Goal: Task Accomplishment & Management: Manage account settings

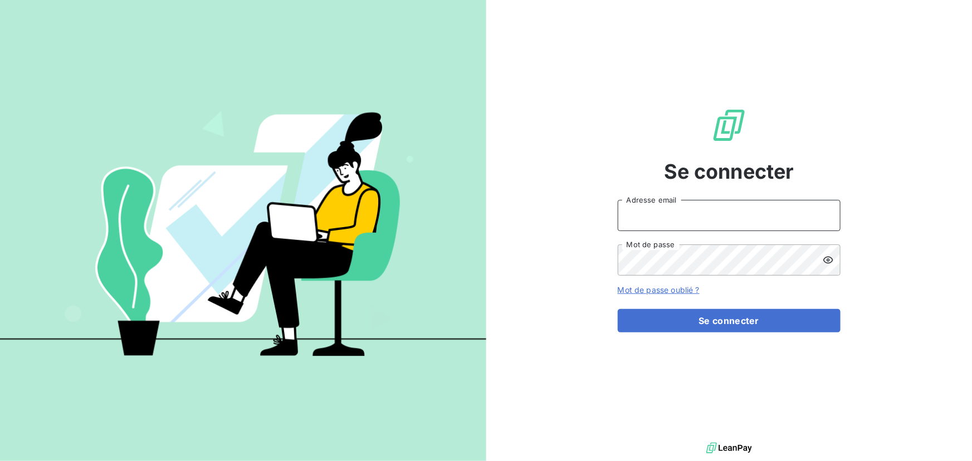
click at [674, 218] on input "Adresse email" at bounding box center [728, 215] width 223 height 31
type input "[PERSON_NAME][EMAIL_ADDRESS][DOMAIN_NAME]"
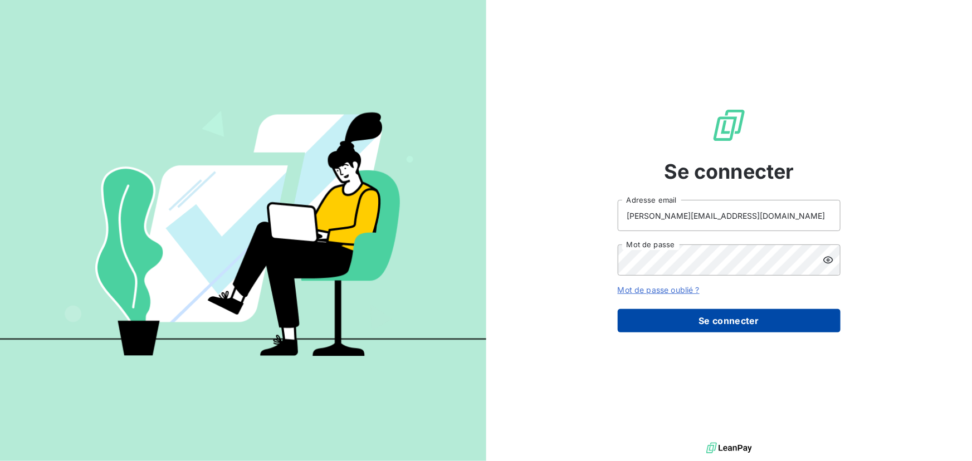
click at [683, 328] on button "Se connecter" at bounding box center [728, 320] width 223 height 23
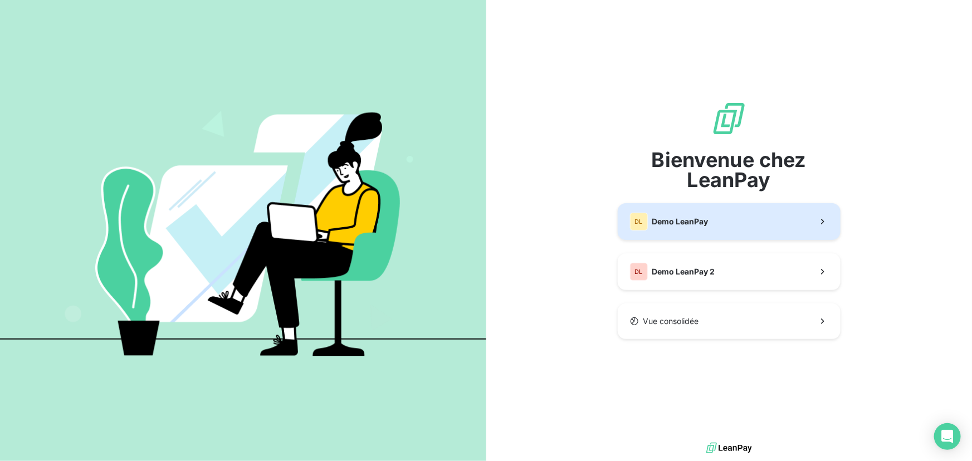
click at [677, 213] on div "DL Demo LeanPay" at bounding box center [669, 222] width 79 height 18
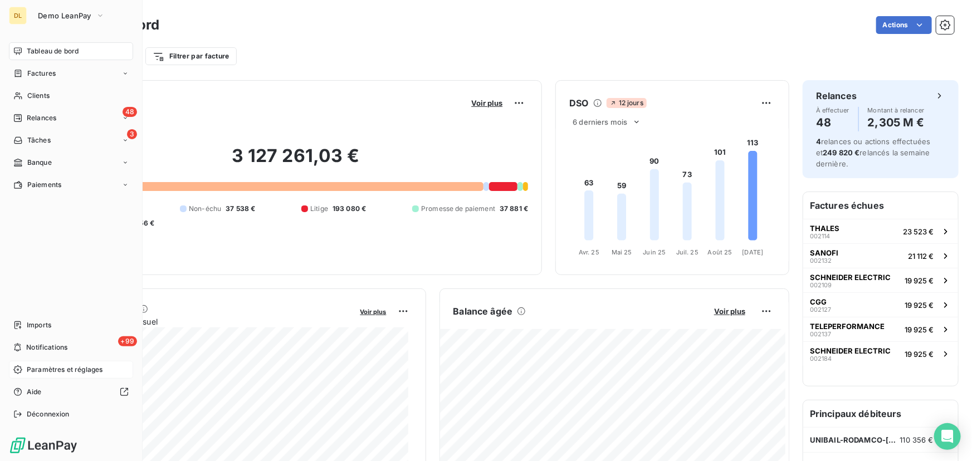
click at [43, 367] on span "Paramètres et réglages" at bounding box center [65, 370] width 76 height 10
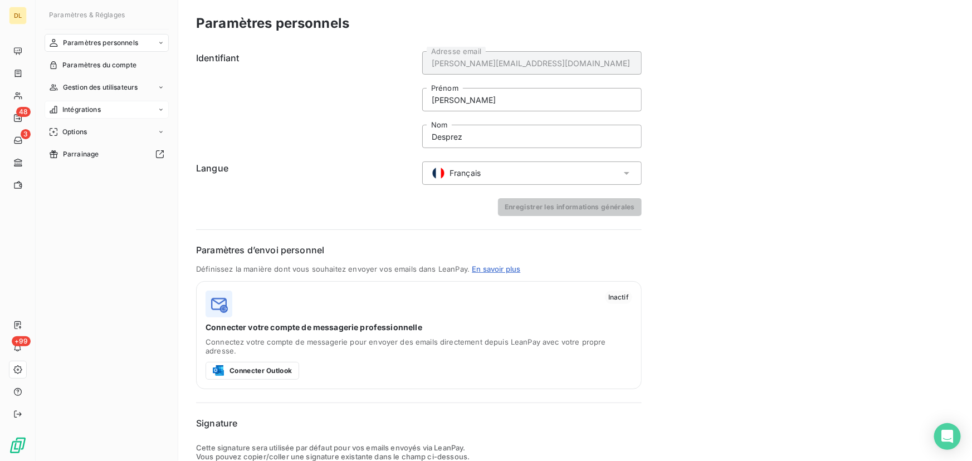
click at [110, 113] on div "Intégrations" at bounding box center [107, 110] width 124 height 18
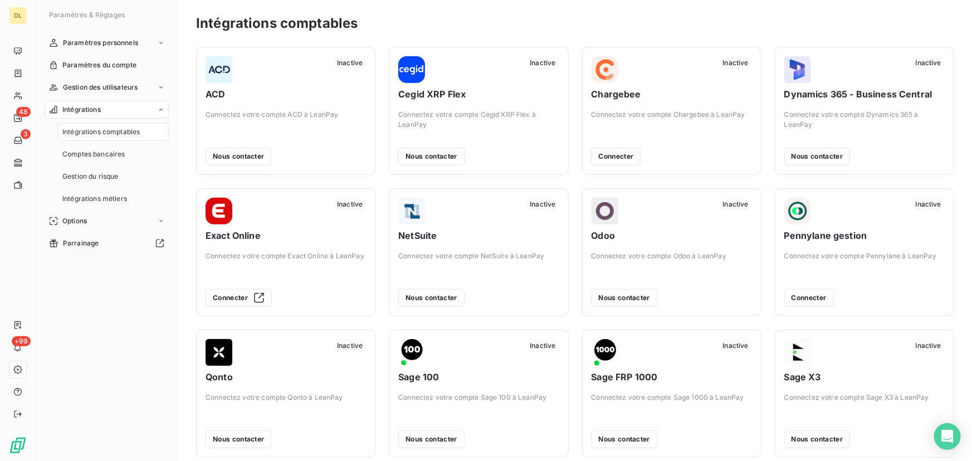
click at [125, 106] on div "Intégrations" at bounding box center [107, 110] width 124 height 18
click at [106, 132] on div "Options" at bounding box center [107, 132] width 124 height 18
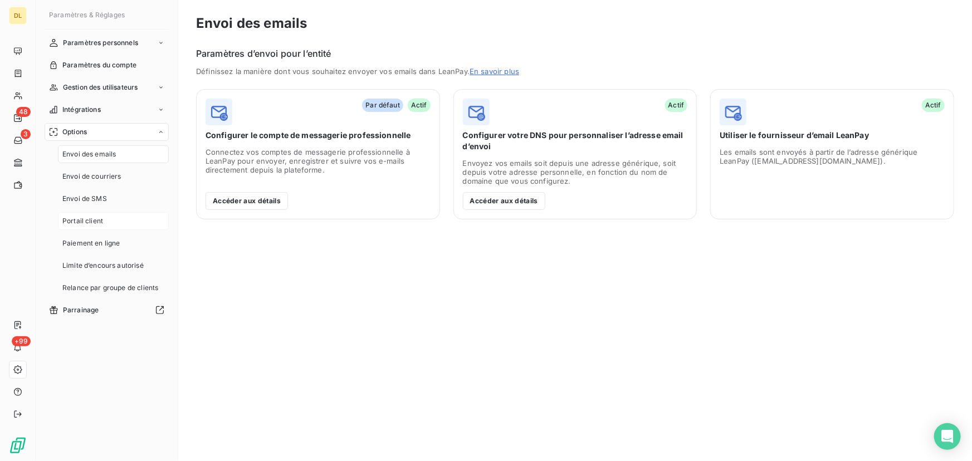
click at [101, 214] on div "Portail client" at bounding box center [113, 221] width 111 height 18
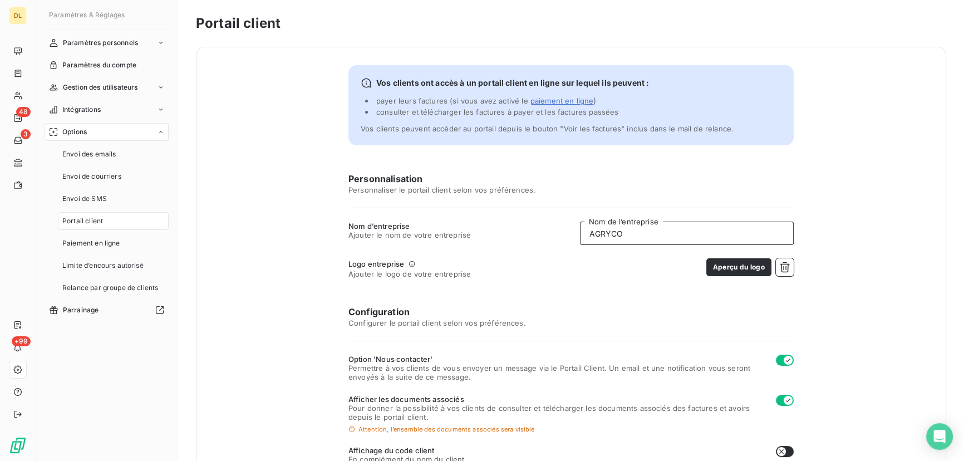
click at [663, 233] on input "AGRYCO" at bounding box center [687, 233] width 214 height 23
type input "TENNAXIA"
click at [780, 267] on icon "button" at bounding box center [784, 267] width 11 height 11
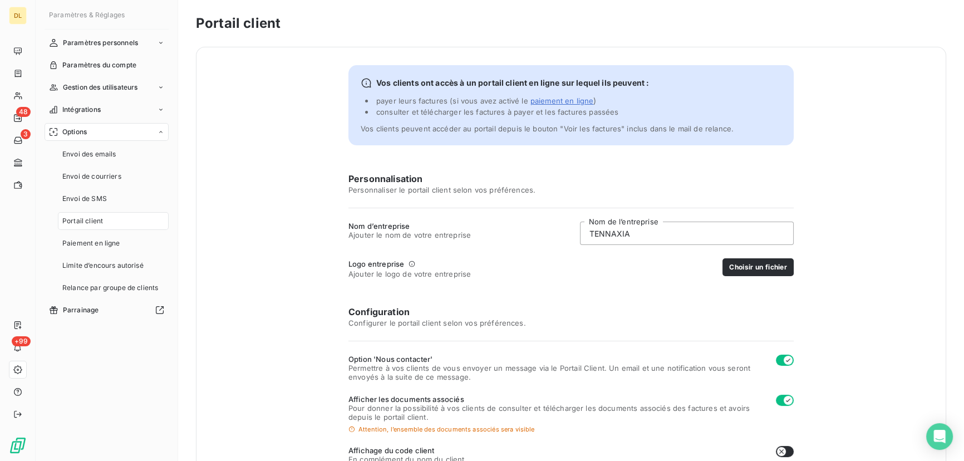
click at [778, 267] on button "Choisir un fichier" at bounding box center [758, 267] width 71 height 18
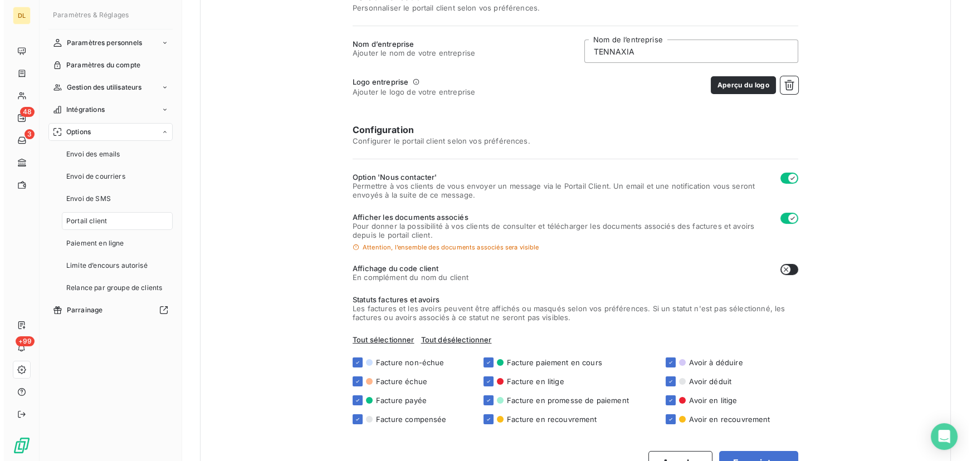
scroll to position [227, 0]
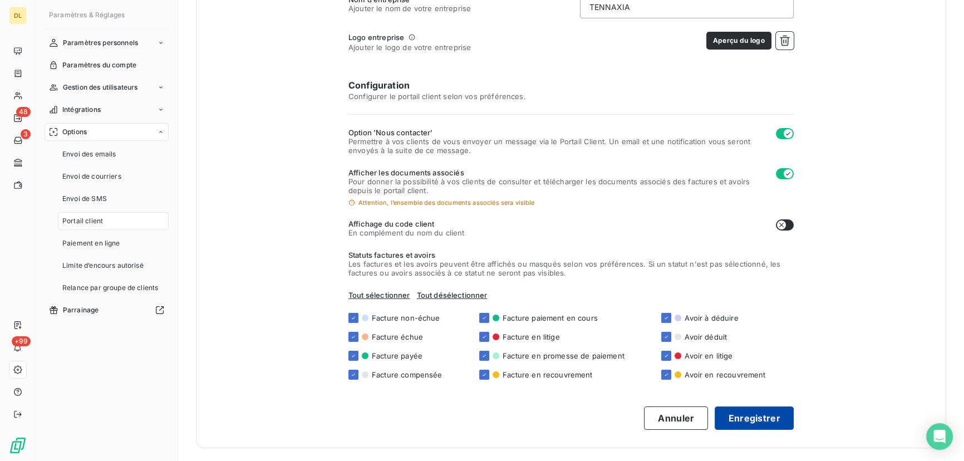
click at [755, 414] on button "Enregistrer" at bounding box center [754, 417] width 79 height 23
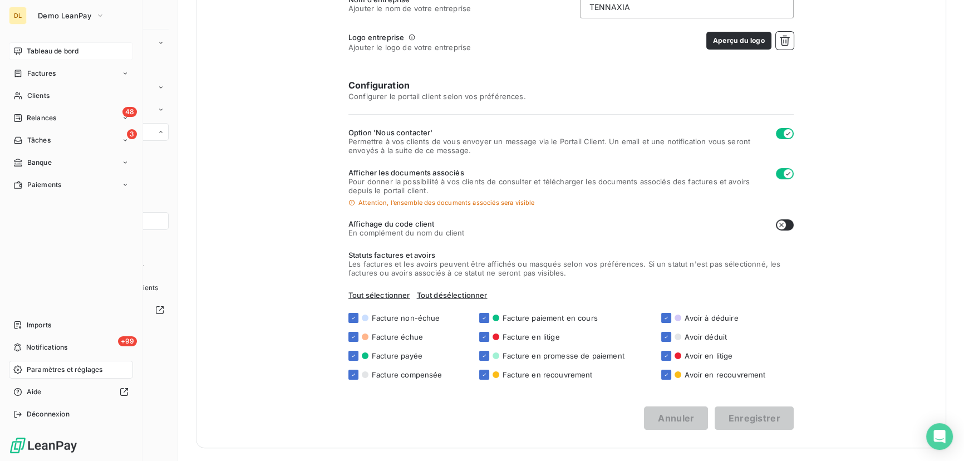
click at [28, 45] on div "Tableau de bord" at bounding box center [71, 51] width 124 height 18
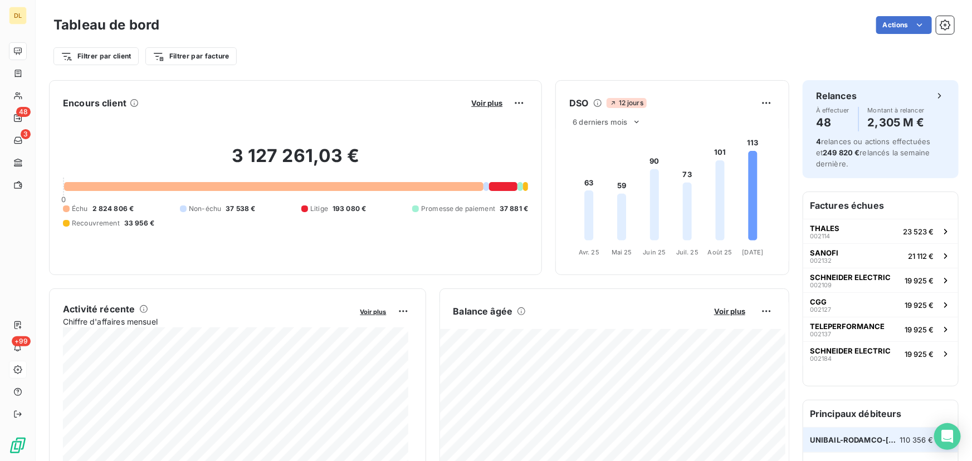
click at [854, 441] on span "UNIBAIL-RODAMCO-[GEOGRAPHIC_DATA]" at bounding box center [855, 439] width 90 height 9
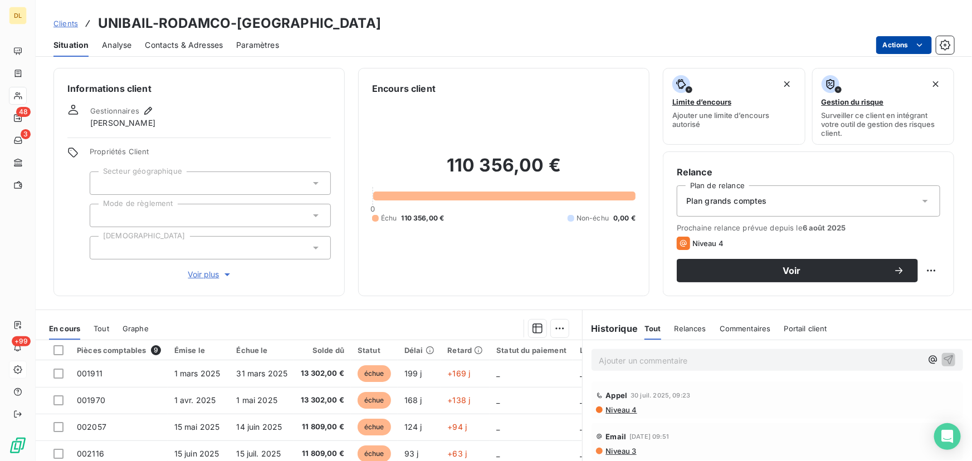
click at [896, 39] on html "DL 48 3 +99 Clients UNIBAIL-RODAMCO-WESTFIELD Situation Analyse Contacts & Adre…" at bounding box center [486, 230] width 972 height 461
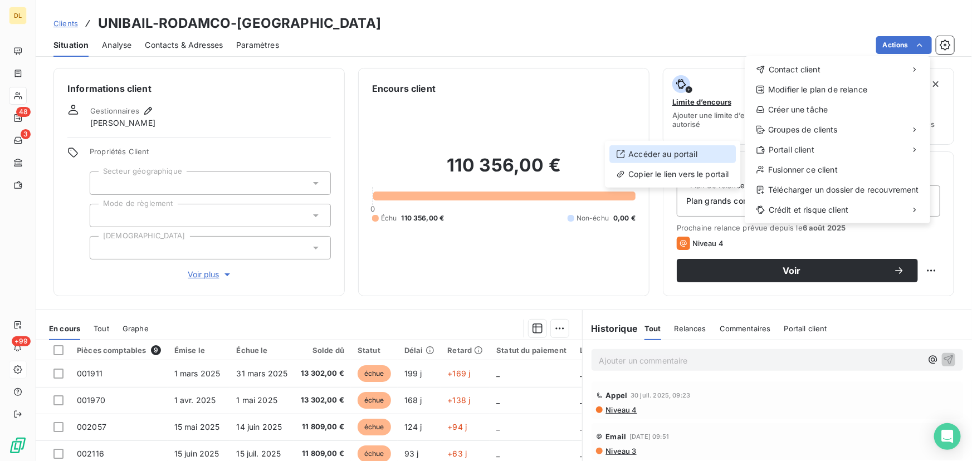
click at [710, 156] on div "Accéder au portail" at bounding box center [672, 154] width 126 height 18
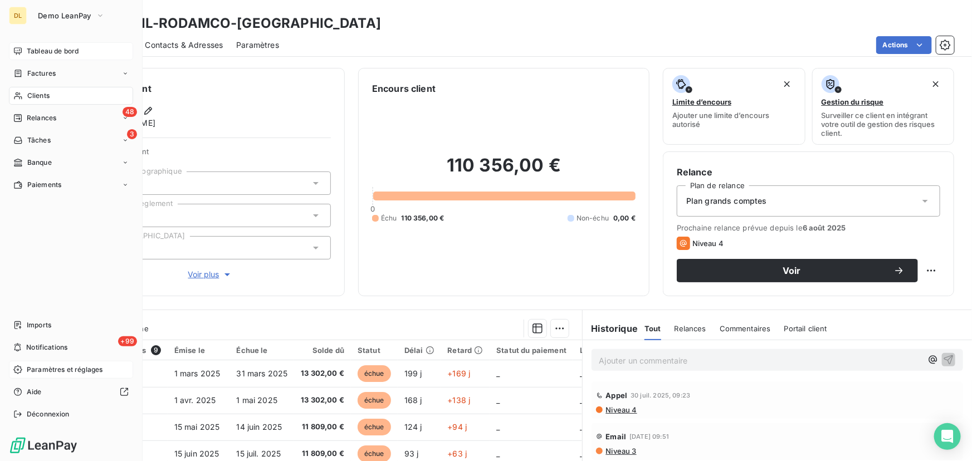
click at [18, 50] on icon at bounding box center [17, 51] width 9 height 9
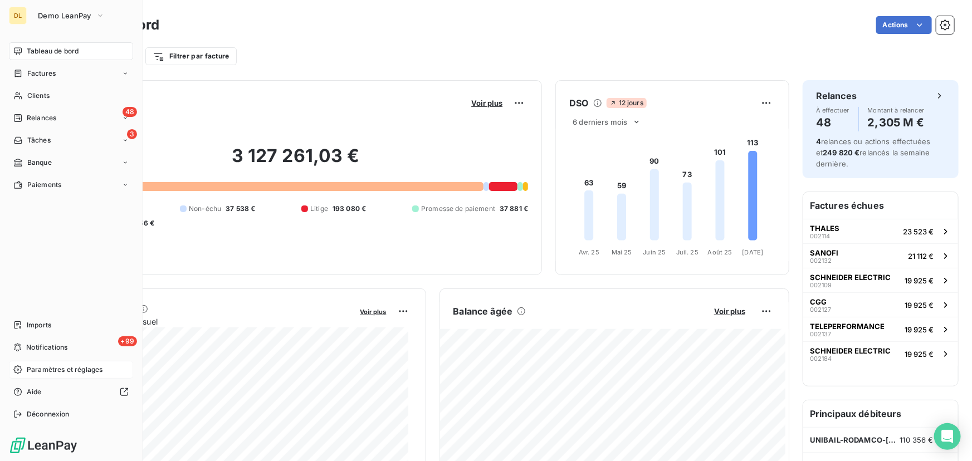
click at [16, 371] on icon at bounding box center [17, 369] width 9 height 9
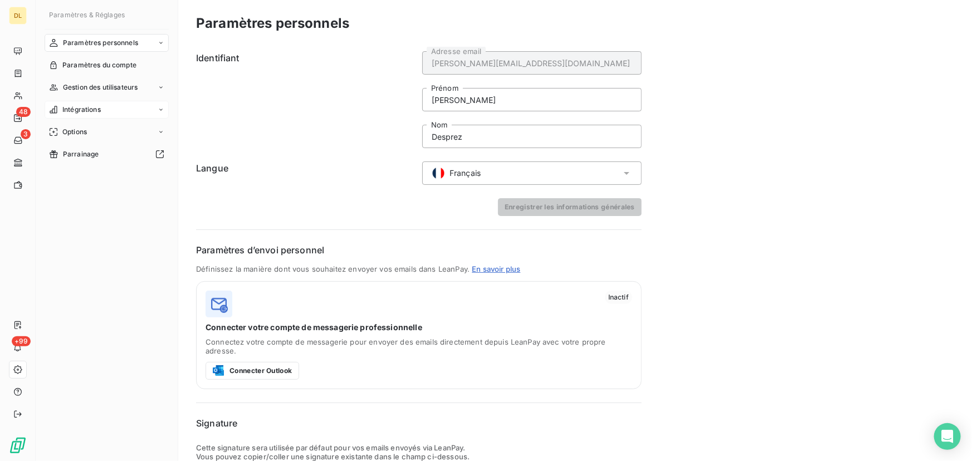
click at [118, 115] on div "Intégrations" at bounding box center [107, 110] width 124 height 18
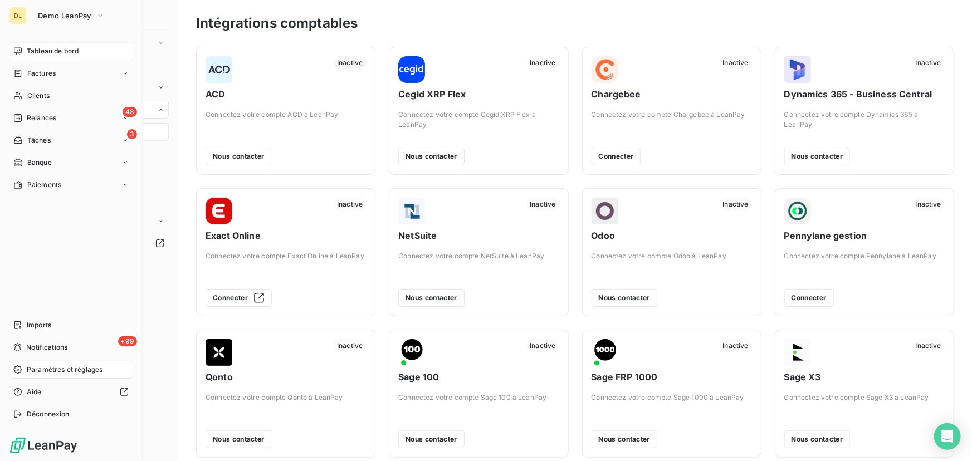
click at [21, 50] on icon at bounding box center [18, 50] width 8 height 7
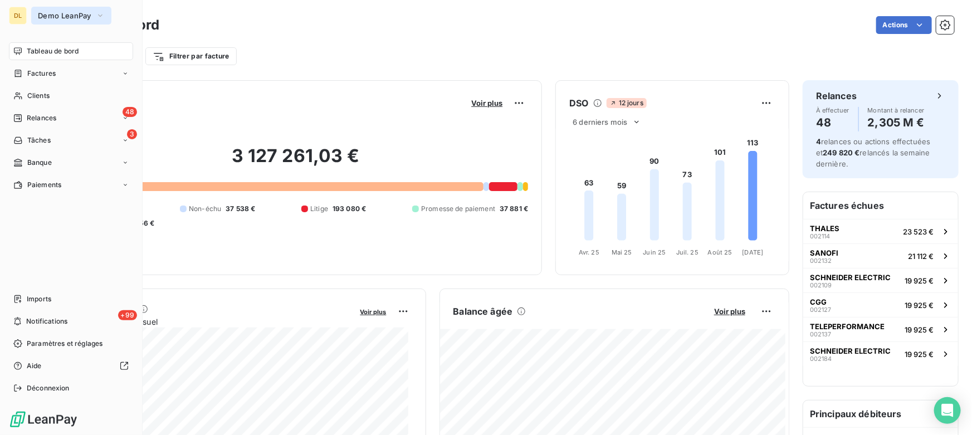
click at [71, 16] on span "Demo LeanPay" at bounding box center [64, 15] width 53 height 9
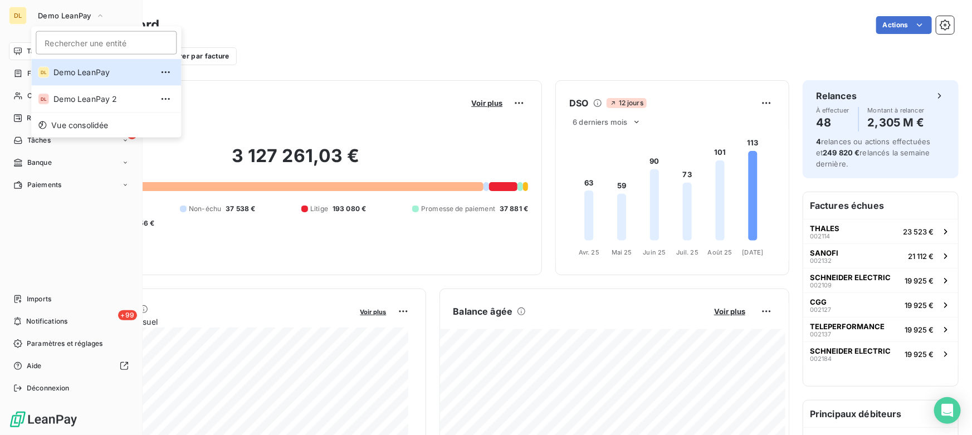
click at [61, 232] on div "Tableau de bord Factures Clients 48 Relances 3 Tâches Banque Paiements Imports …" at bounding box center [71, 219] width 124 height 355
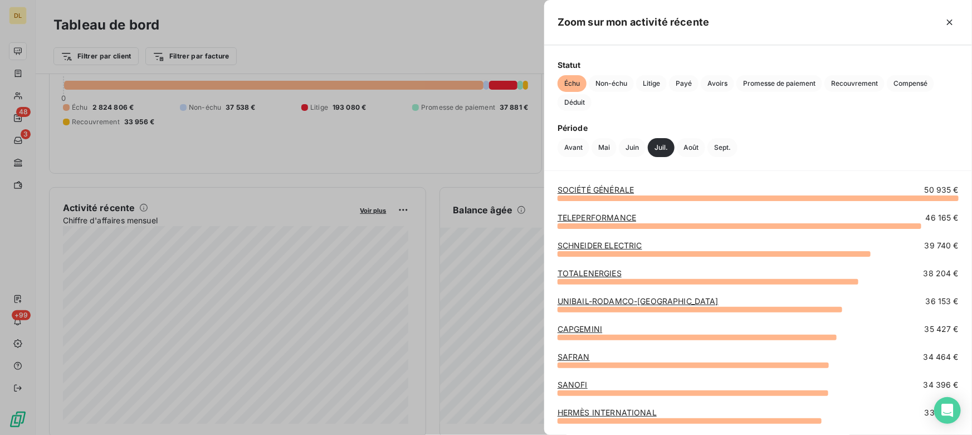
click at [579, 219] on link "TELEPERFORMANCE" at bounding box center [596, 217] width 79 height 9
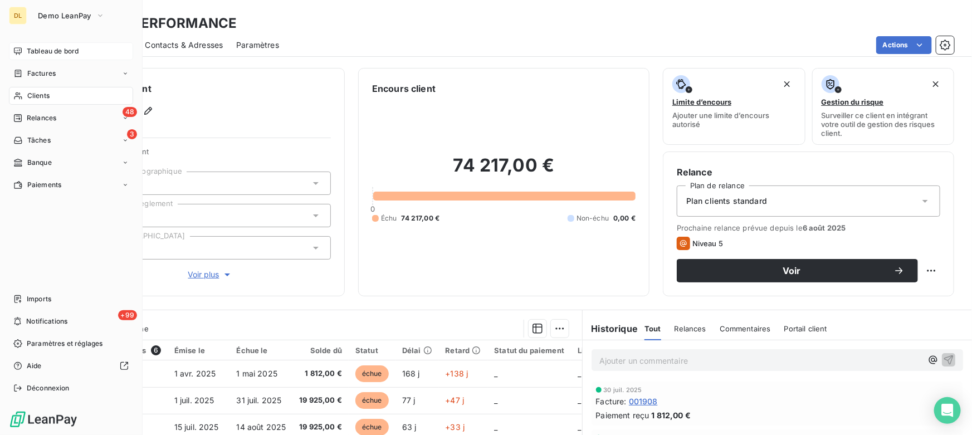
click at [18, 43] on div "Tableau de bord" at bounding box center [71, 51] width 124 height 18
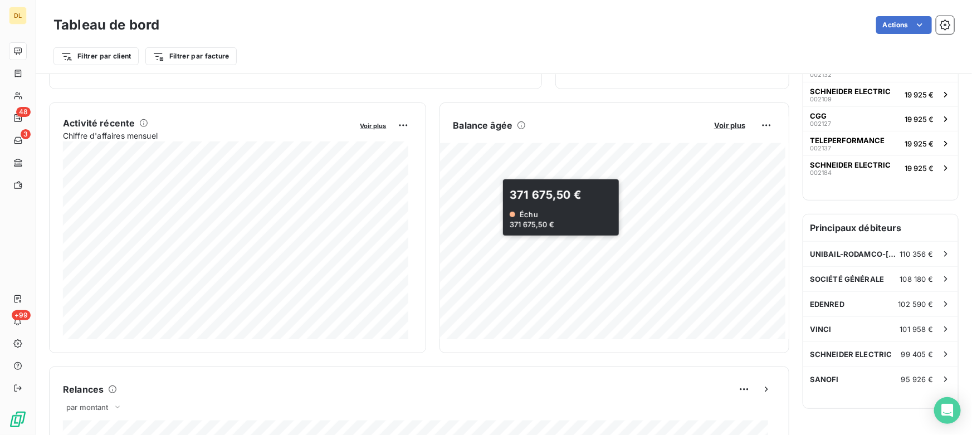
scroll to position [203, 0]
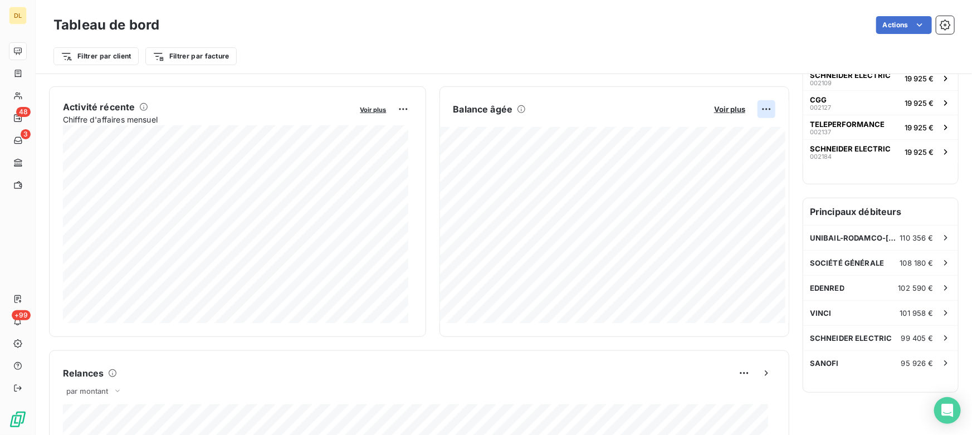
click at [754, 110] on html "DL 48 3 +99 Tableau de bord Actions Filtrer par client Filtrer par facture Enco…" at bounding box center [486, 217] width 972 height 435
click at [717, 131] on div "Exporter" at bounding box center [732, 133] width 62 height 18
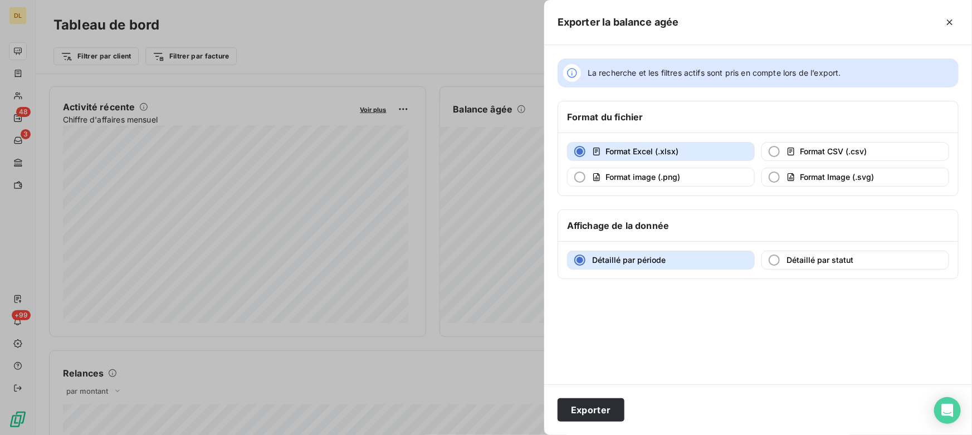
click at [398, 195] on div at bounding box center [486, 217] width 972 height 435
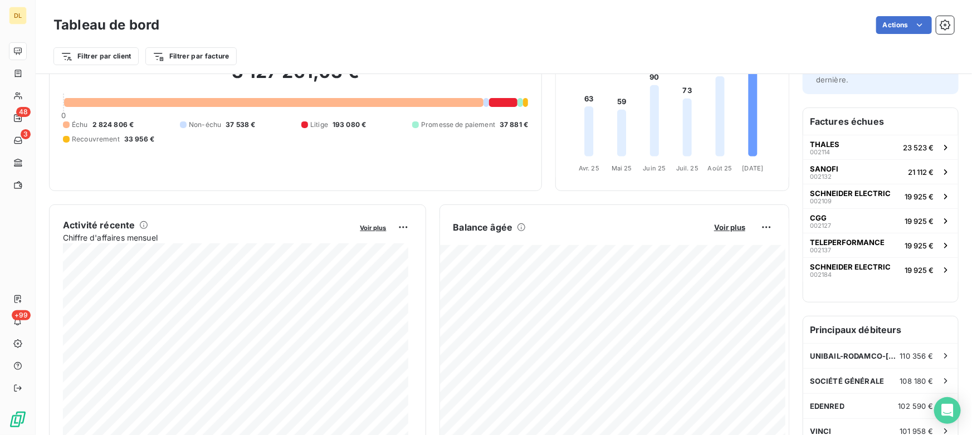
scroll to position [0, 0]
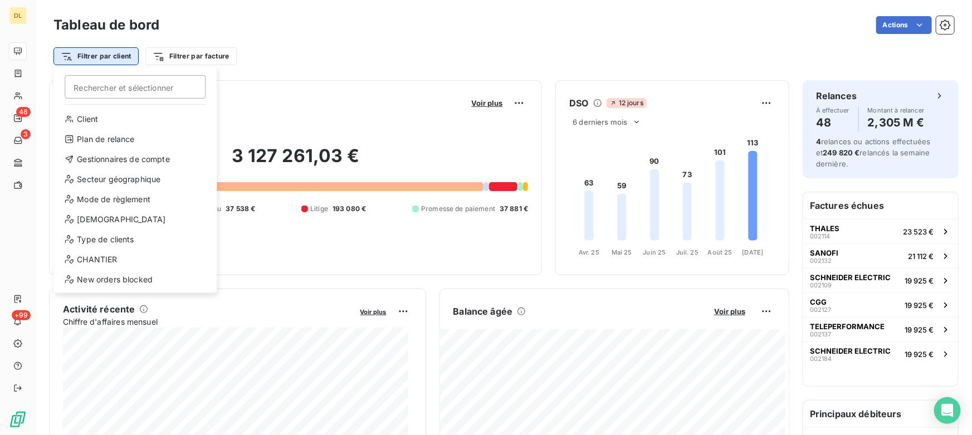
click at [97, 54] on html "DL 48 3 +99 Tableau de bord Actions Filtrer par client Rechercher et sélectionn…" at bounding box center [486, 217] width 972 height 435
click at [120, 156] on div "Gestionnaires de compte" at bounding box center [135, 159] width 154 height 18
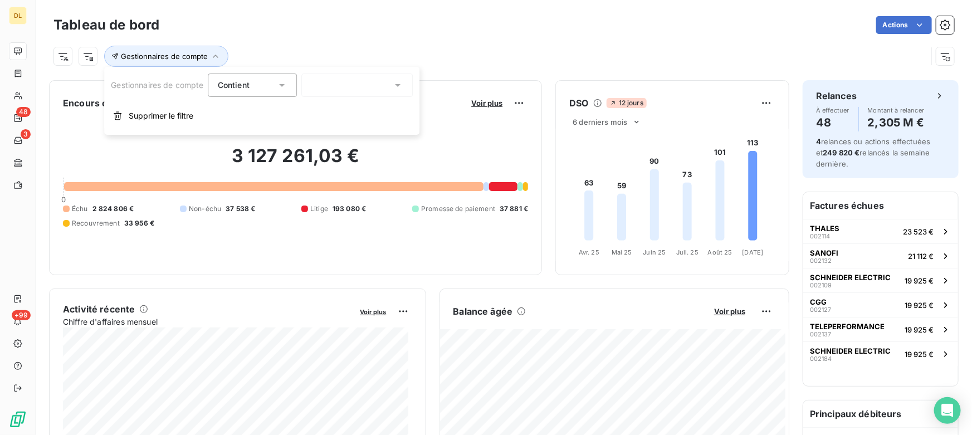
click at [337, 84] on div at bounding box center [357, 84] width 111 height 23
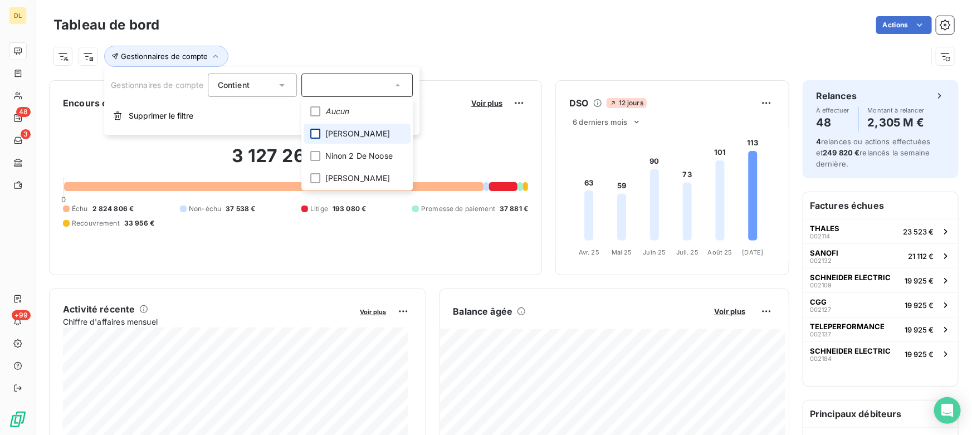
click at [318, 135] on div at bounding box center [316, 134] width 10 height 10
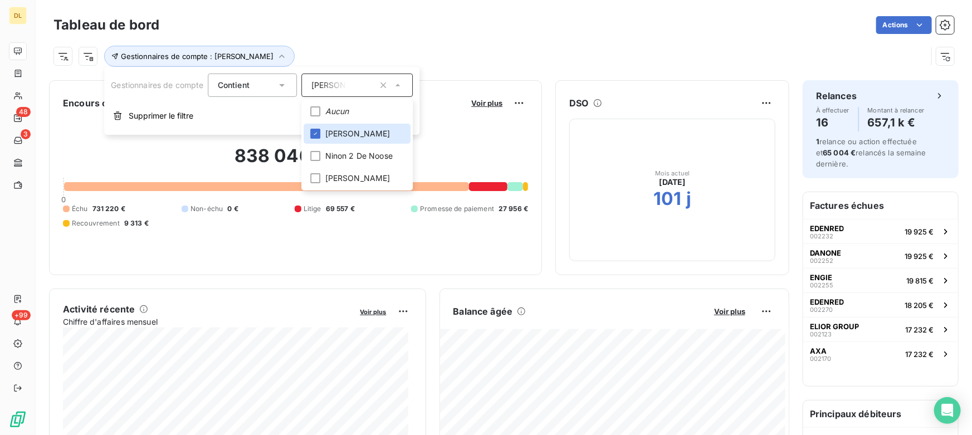
click at [505, 55] on div "Gestionnaires de compte : [PERSON_NAME]" at bounding box center [489, 56] width 873 height 21
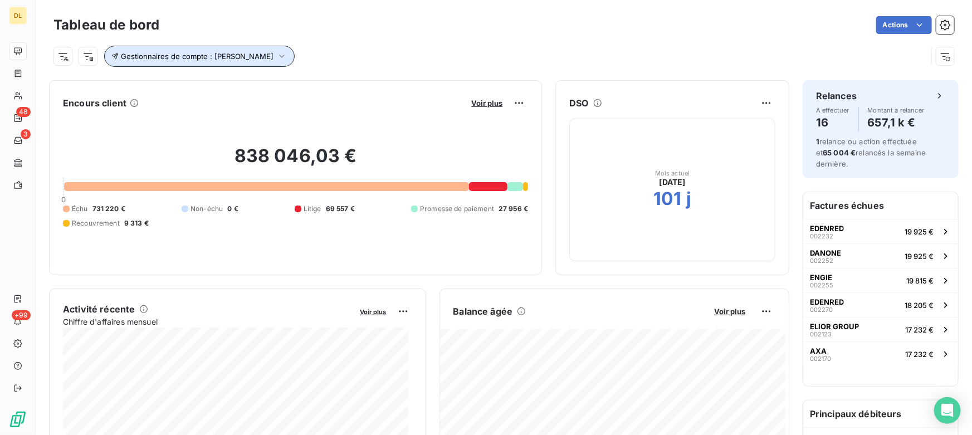
click at [228, 66] on button "Gestionnaires de compte : [PERSON_NAME]" at bounding box center [199, 56] width 190 height 21
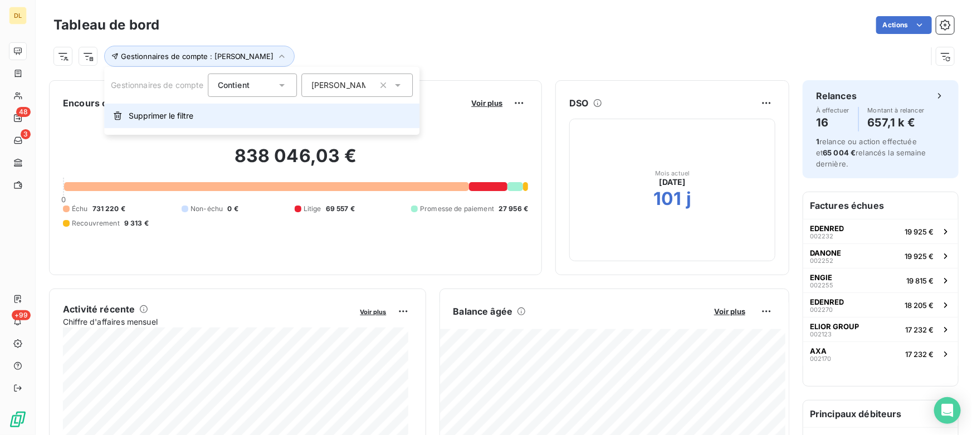
click at [191, 117] on span "Supprimer le filtre" at bounding box center [161, 115] width 65 height 11
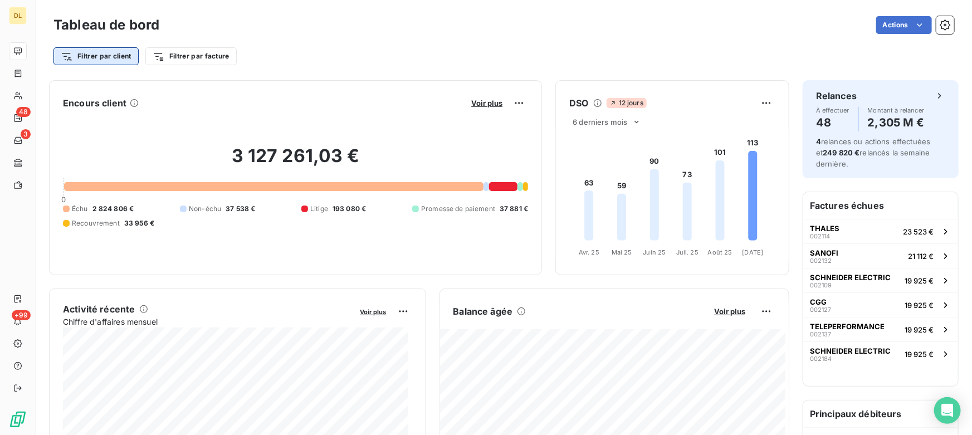
click at [85, 56] on html "DL 48 3 +99 Tableau de bord Actions Filtrer par client Filtrer par facture Enco…" at bounding box center [486, 217] width 972 height 435
click at [334, 40] on html "DL 48 3 +99 Tableau de bord Actions Filtrer par client Filtrer par facture Enco…" at bounding box center [486, 217] width 972 height 435
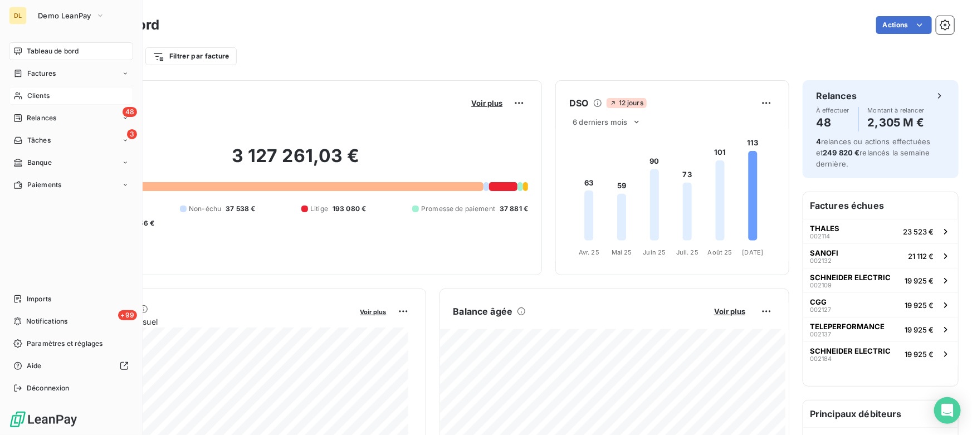
click at [27, 95] on span "Clients" at bounding box center [38, 96] width 22 height 10
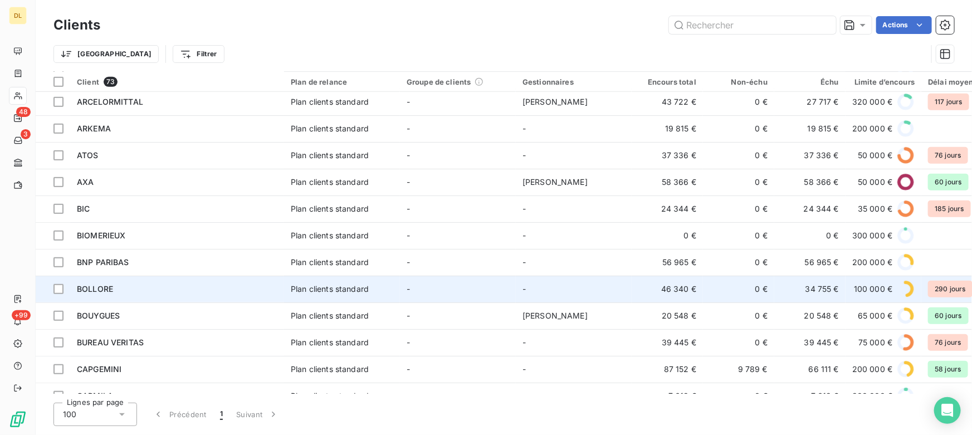
scroll to position [405, 0]
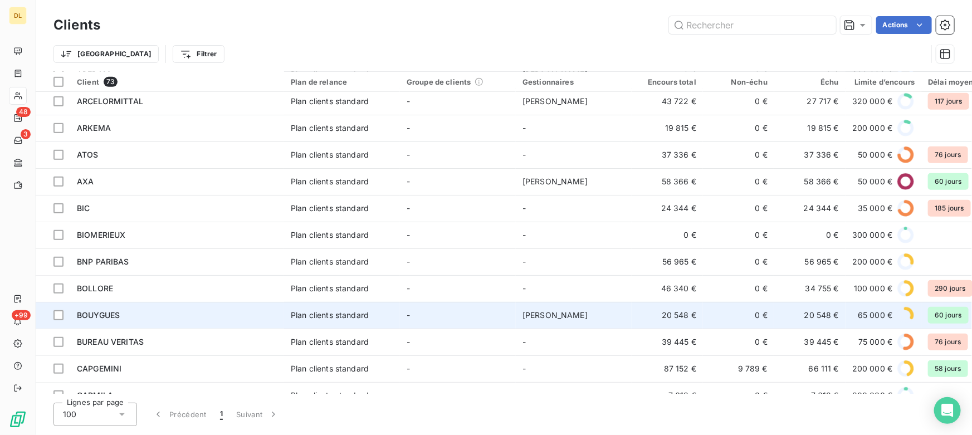
click at [122, 316] on div "BOUYGUES" at bounding box center [177, 315] width 200 height 11
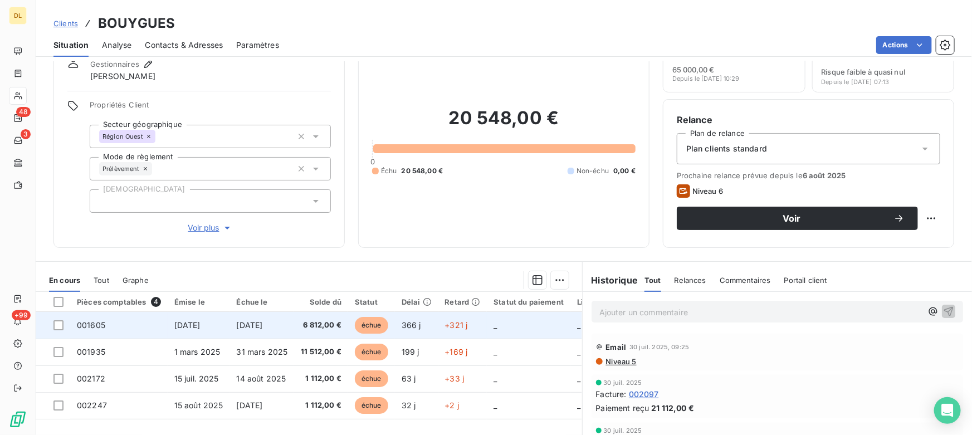
scroll to position [101, 0]
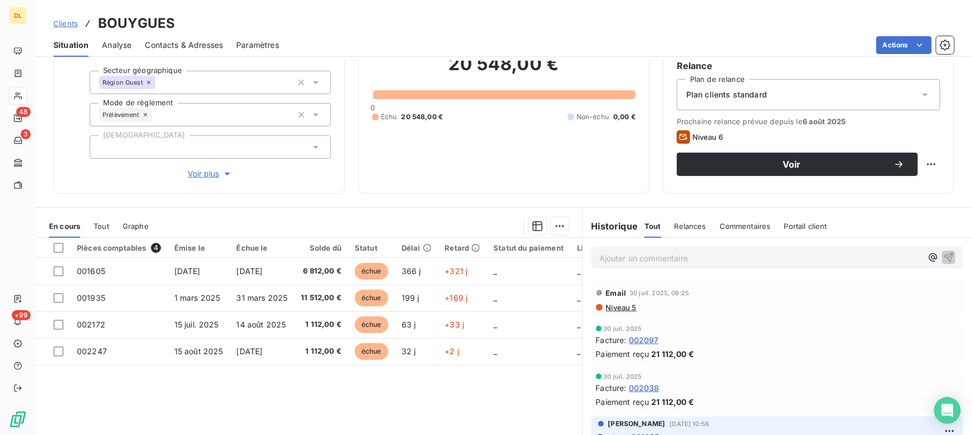
click at [100, 227] on span "Tout" at bounding box center [102, 226] width 16 height 9
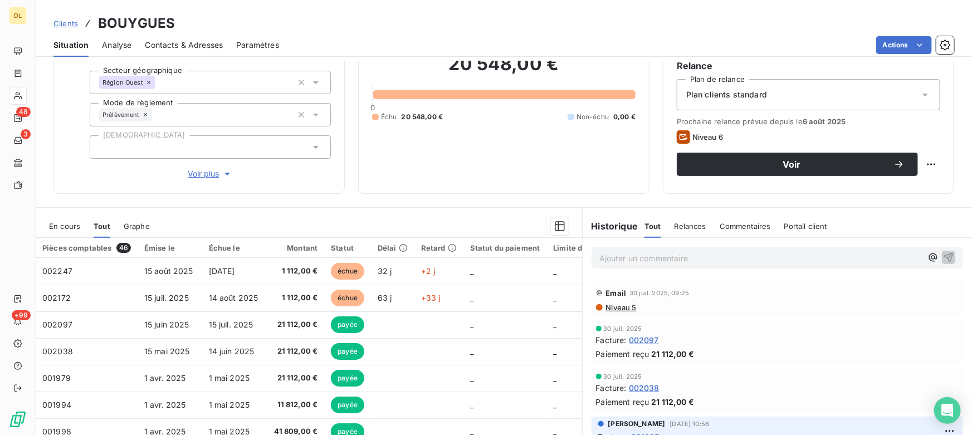
click at [639, 261] on p "Ajouter un commentaire ﻿" at bounding box center [760, 258] width 322 height 14
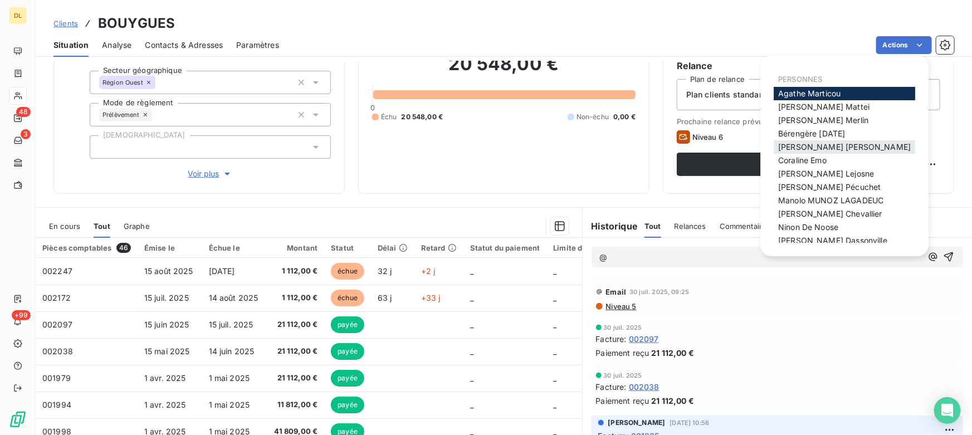
click at [812, 147] on span "[PERSON_NAME]" at bounding box center [844, 146] width 133 height 9
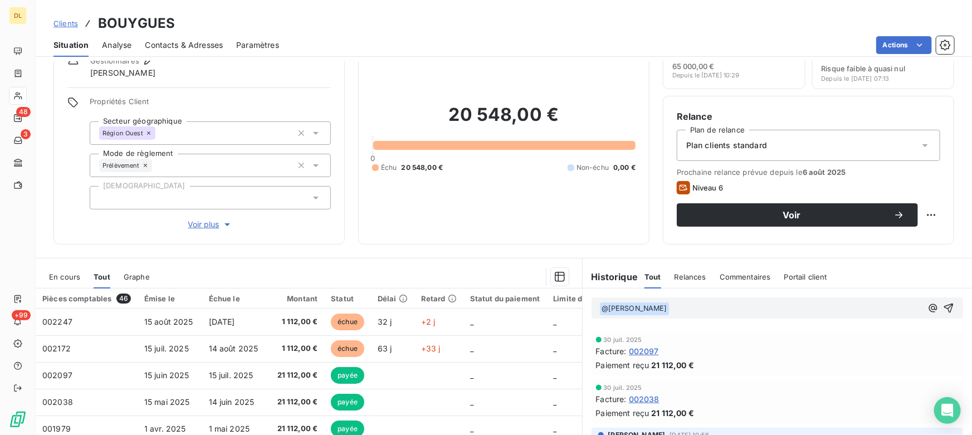
scroll to position [50, 0]
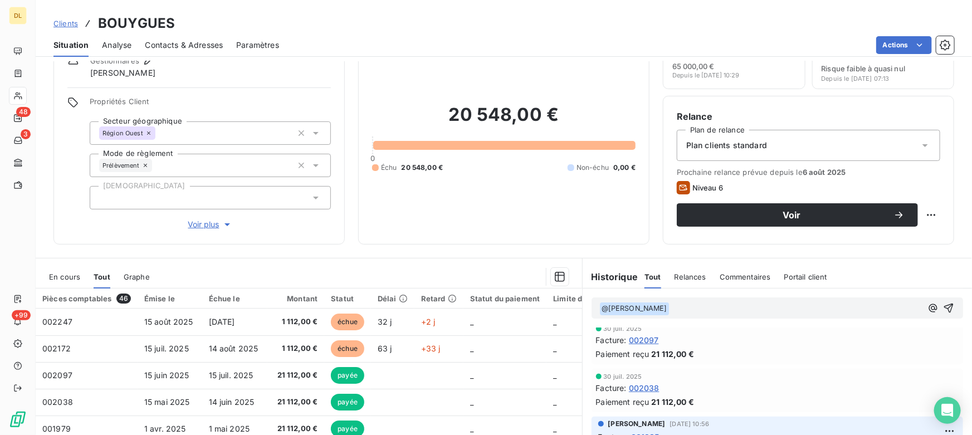
click at [684, 308] on p "﻿ @ [PERSON_NAME] ﻿ ﻿" at bounding box center [760, 308] width 322 height 13
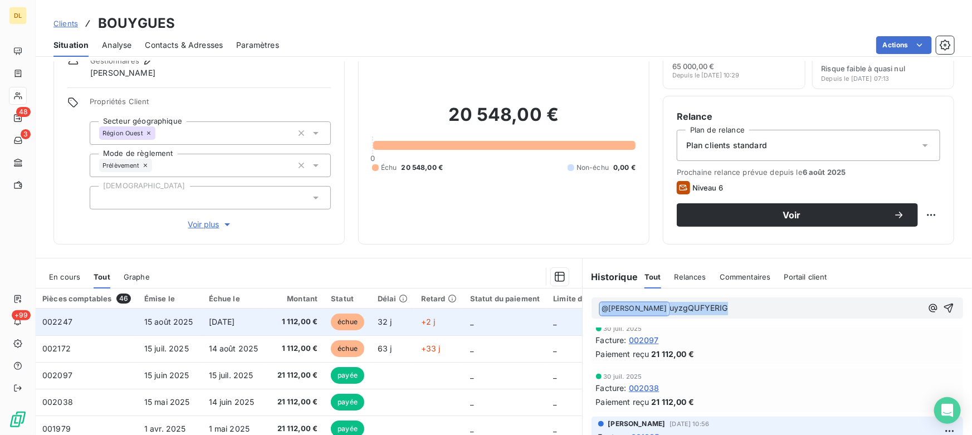
drag, startPoint x: 735, startPoint y: 306, endPoint x: 554, endPoint y: 312, distance: 181.0
click at [554, 312] on div "En cours Tout Graphe Pièces comptables 46 Émise le Échue le Montant Statut Déla…" at bounding box center [504, 397] width 936 height 278
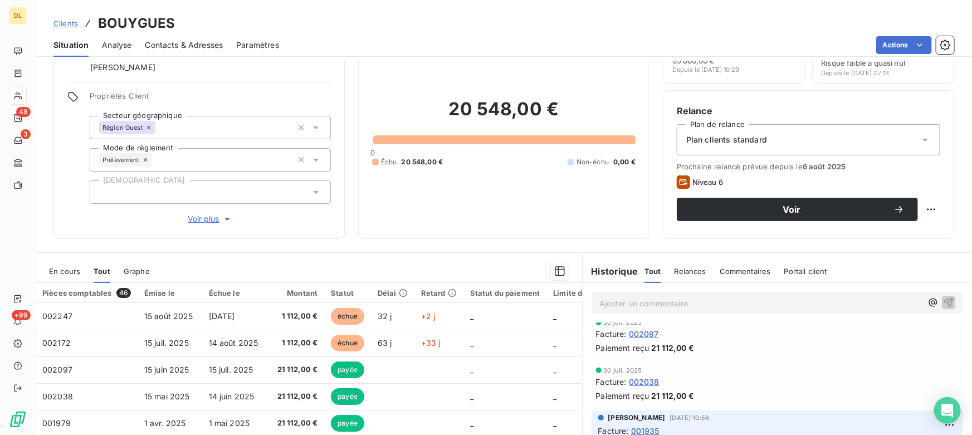
scroll to position [101, 0]
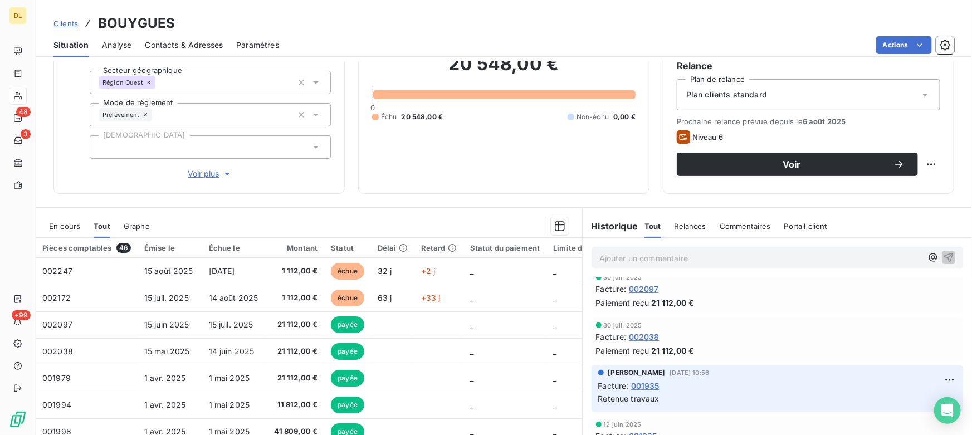
click at [66, 229] on span "En cours" at bounding box center [64, 226] width 31 height 9
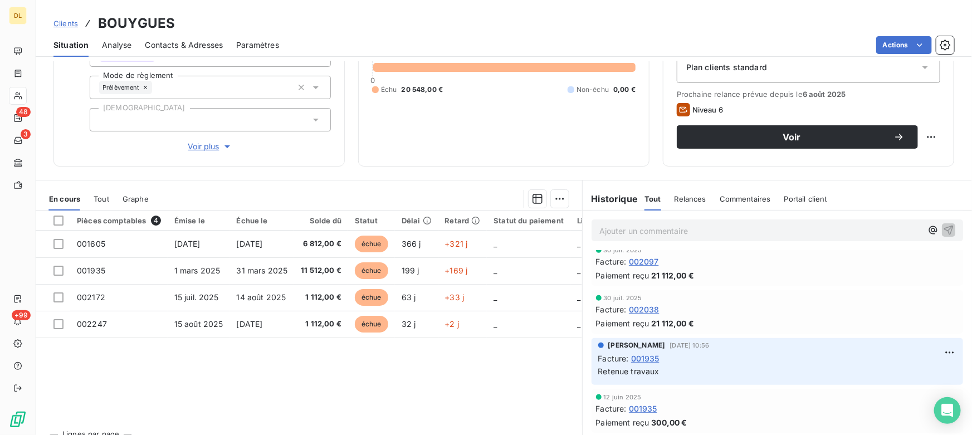
scroll to position [151, 0]
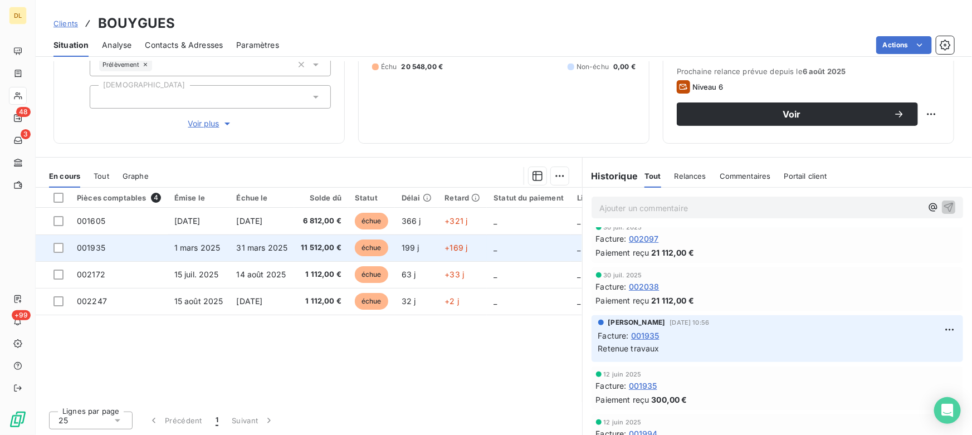
click at [121, 247] on td "001935" at bounding box center [118, 247] width 97 height 27
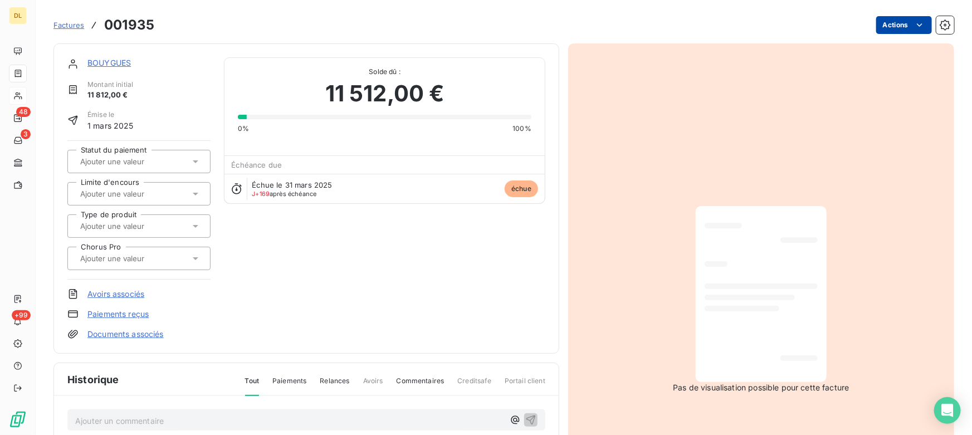
click at [885, 24] on html "DL 48 3 +99 Factures 001935 Actions BOUYGUES Montant initial 11 812,00 € Émise …" at bounding box center [486, 217] width 972 height 435
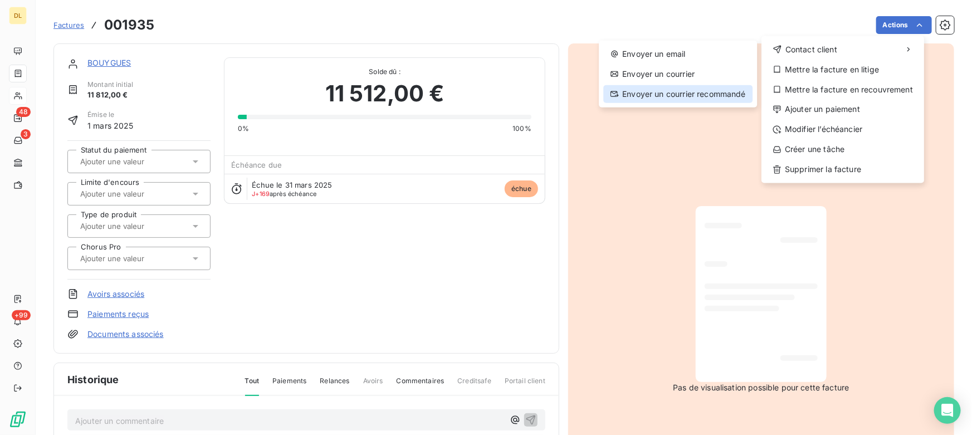
click at [718, 91] on div "Envoyer un courrier recommandé" at bounding box center [677, 94] width 149 height 18
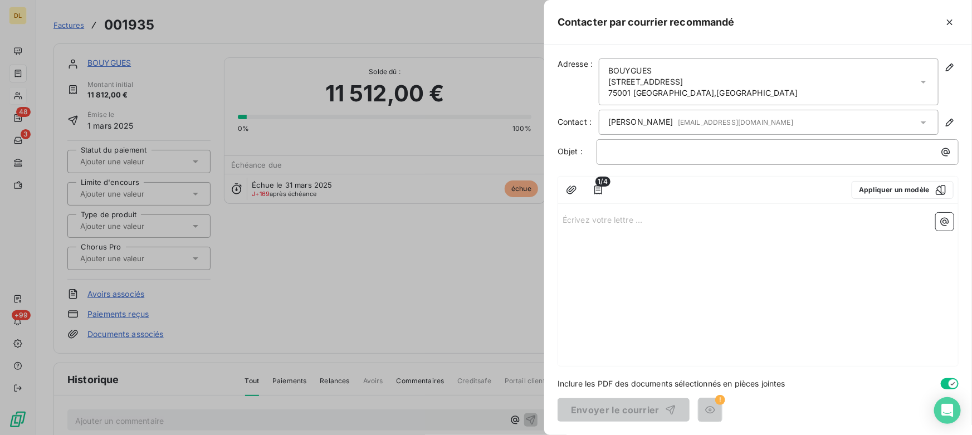
click at [606, 213] on p "Écrivez votre lettre ... ﻿" at bounding box center [757, 219] width 391 height 13
click at [391, 248] on div at bounding box center [486, 217] width 972 height 435
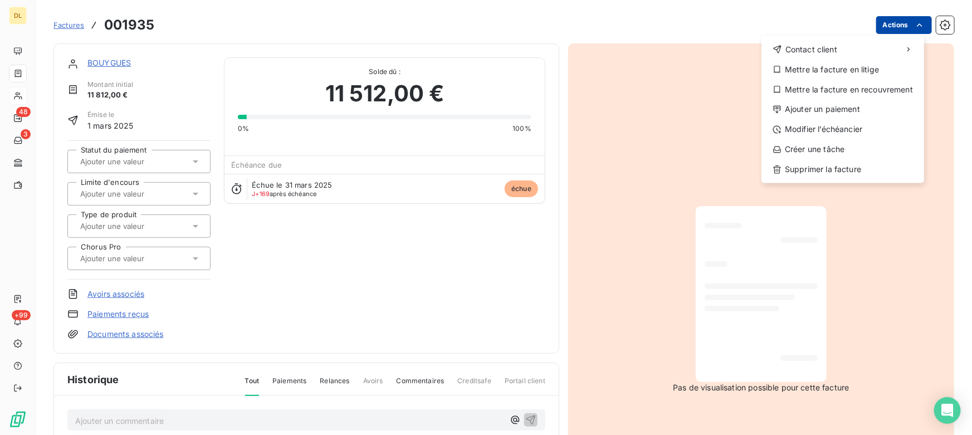
click at [885, 24] on html "DL 48 3 +99 Factures 001935 Actions Contact client Mettre la facture en litige …" at bounding box center [486, 217] width 972 height 435
click at [809, 125] on div "Modifier l’échéancier" at bounding box center [843, 130] width 154 height 18
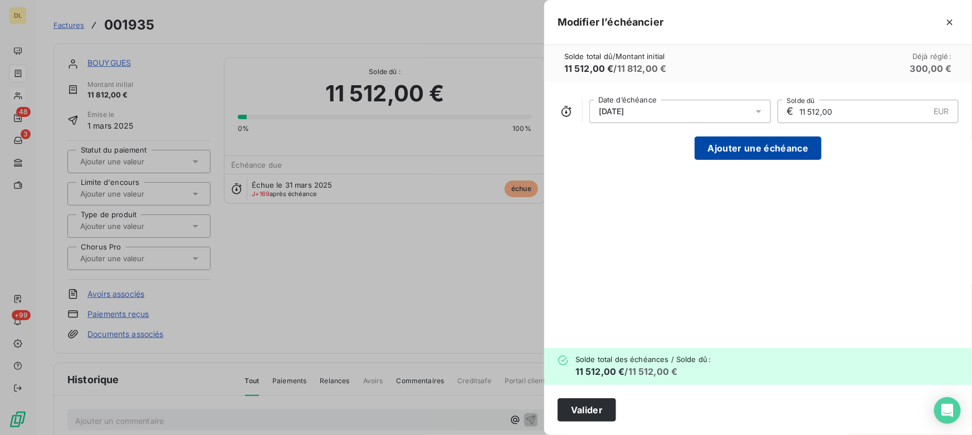
click at [713, 146] on button "Ajouter une échéance" at bounding box center [757, 147] width 127 height 23
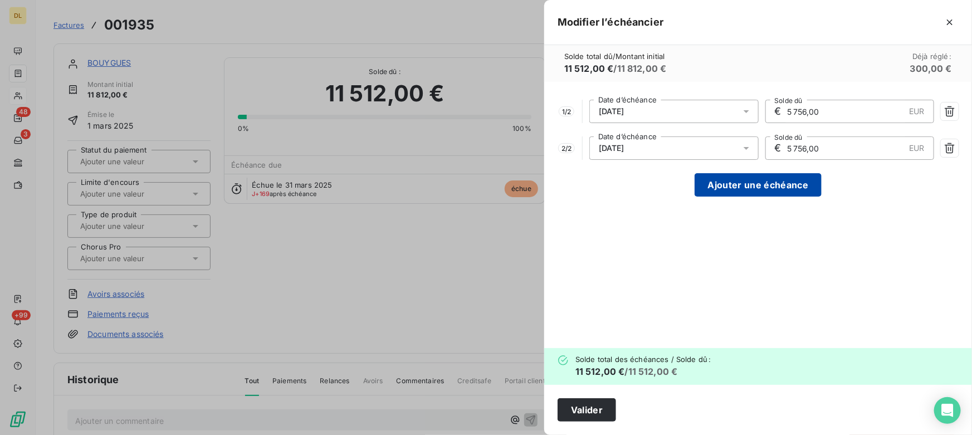
click at [720, 181] on button "Ajouter une échéance" at bounding box center [757, 184] width 127 height 23
type input "3 837,33"
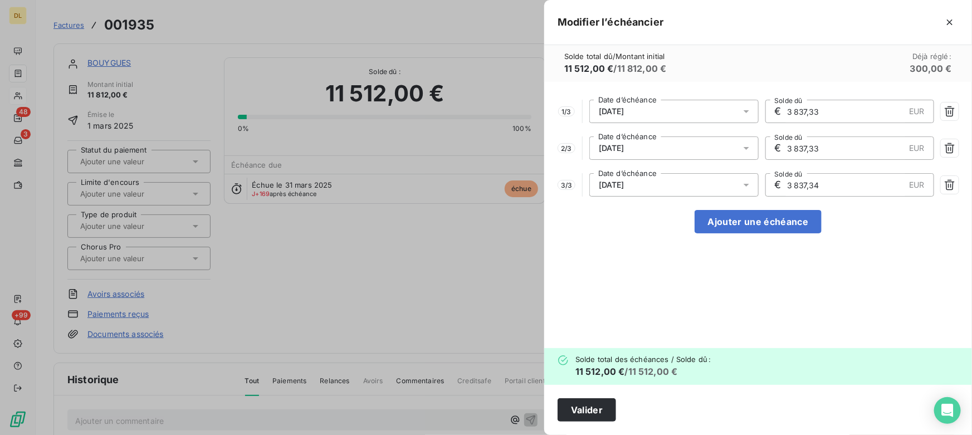
click at [404, 165] on div at bounding box center [486, 217] width 972 height 435
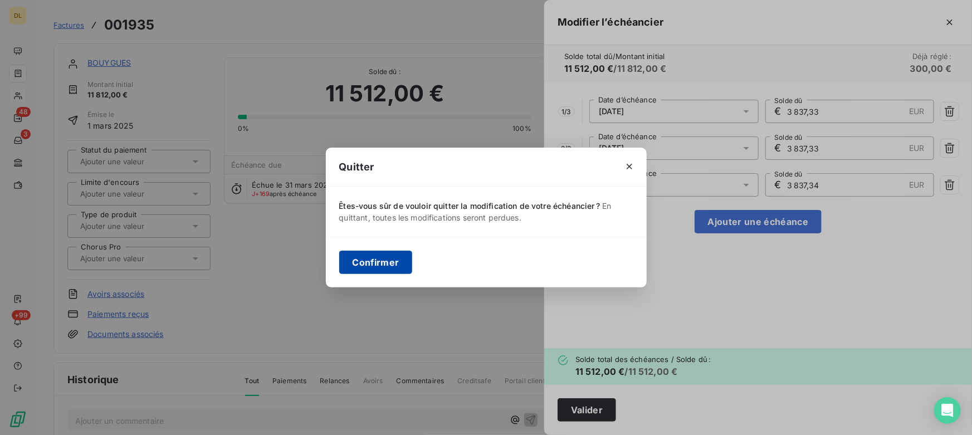
click at [390, 266] on button "Confirmer" at bounding box center [375, 262] width 73 height 23
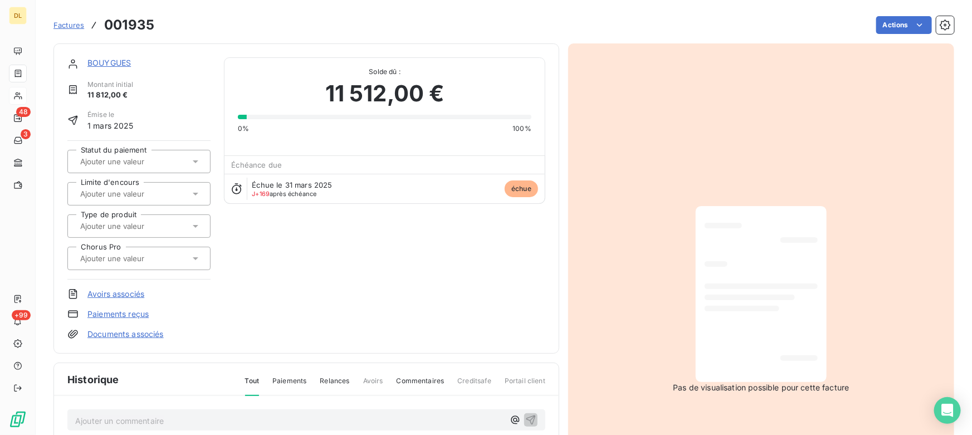
click at [115, 62] on link "BOUYGUES" at bounding box center [108, 62] width 43 height 9
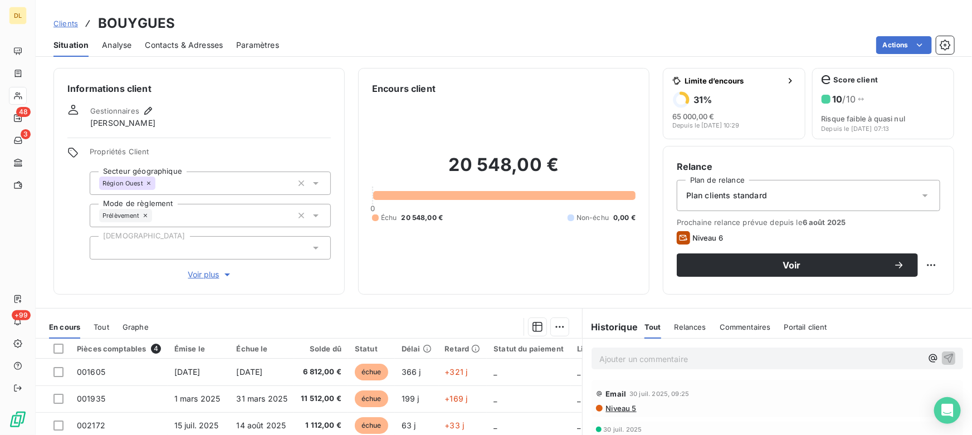
click at [114, 44] on span "Analyse" at bounding box center [117, 45] width 30 height 11
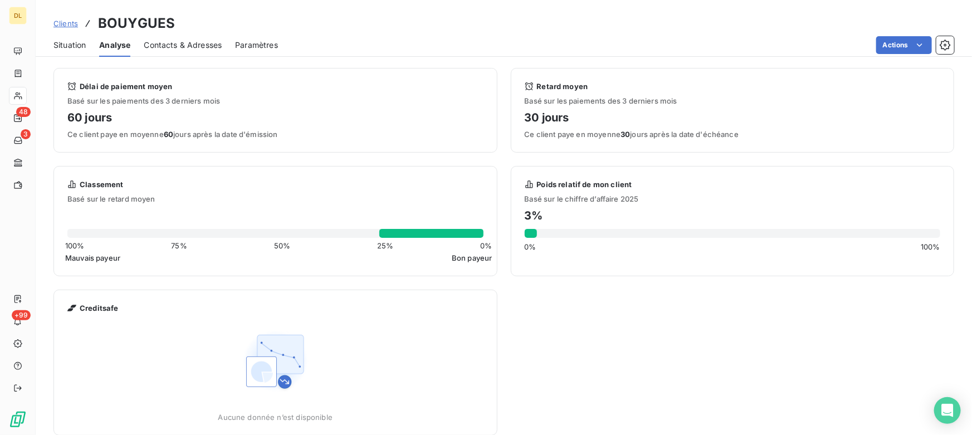
click at [173, 46] on span "Contacts & Adresses" at bounding box center [183, 45] width 78 height 11
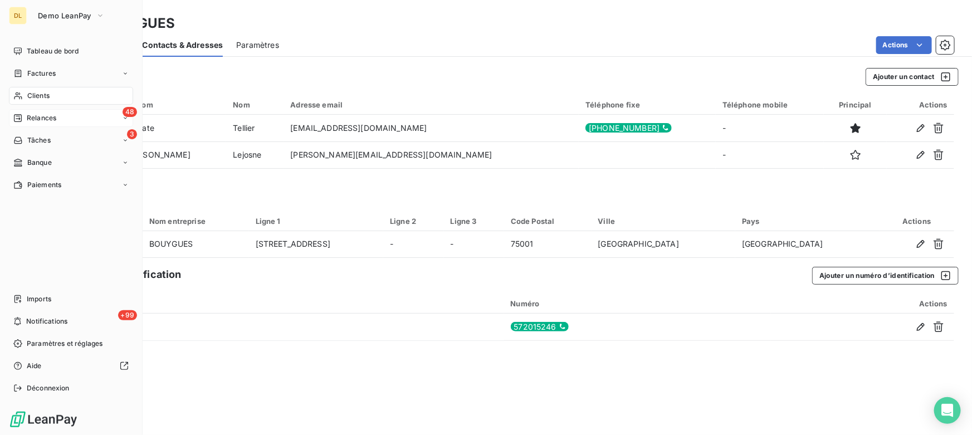
click at [36, 117] on span "Relances" at bounding box center [42, 118] width 30 height 10
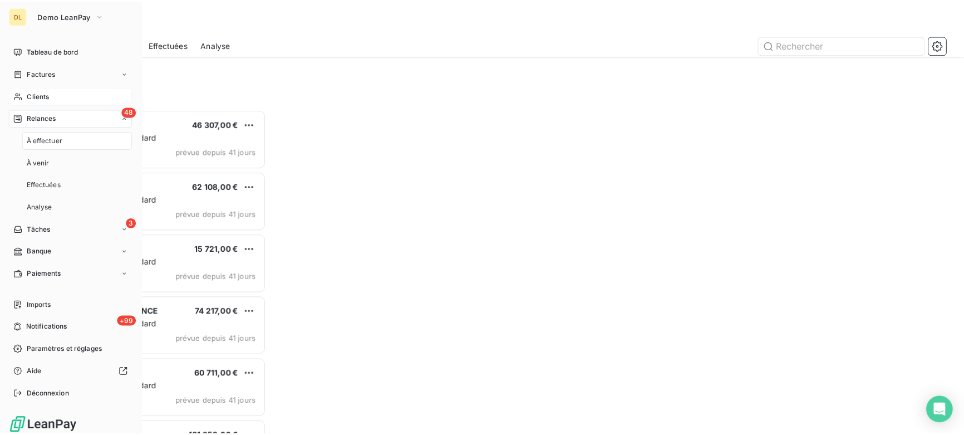
scroll to position [318, 207]
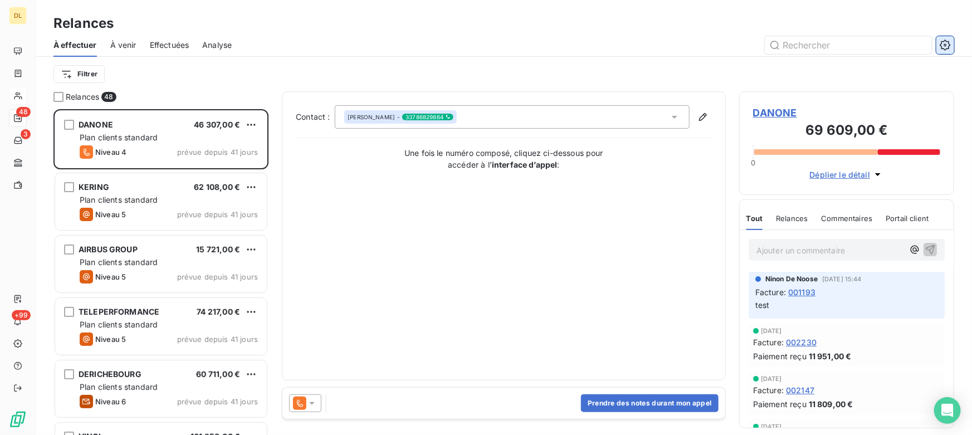
click at [941, 47] on icon "button" at bounding box center [944, 45] width 11 height 11
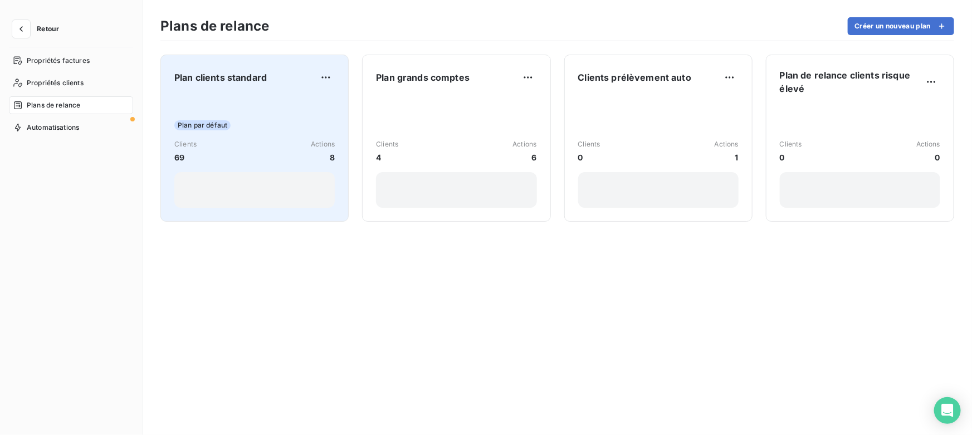
click at [254, 117] on div "Plan par défaut Clients 69 Actions 8" at bounding box center [254, 151] width 160 height 112
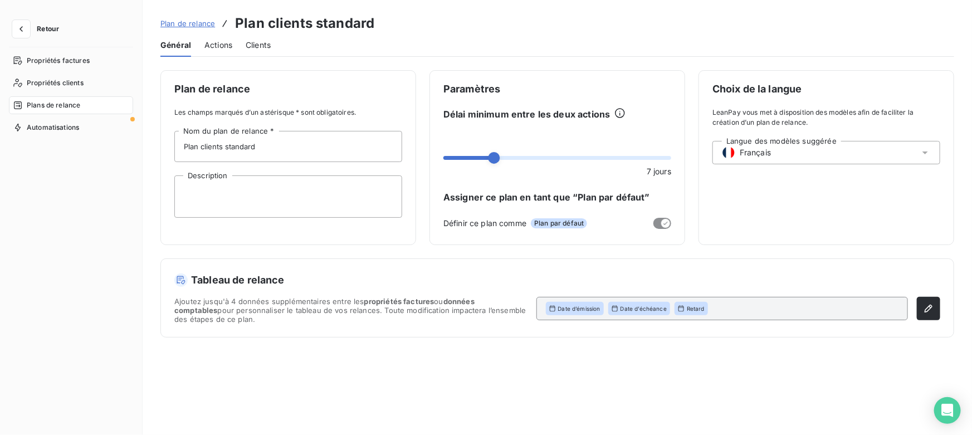
click at [224, 43] on span "Actions" at bounding box center [218, 45] width 28 height 11
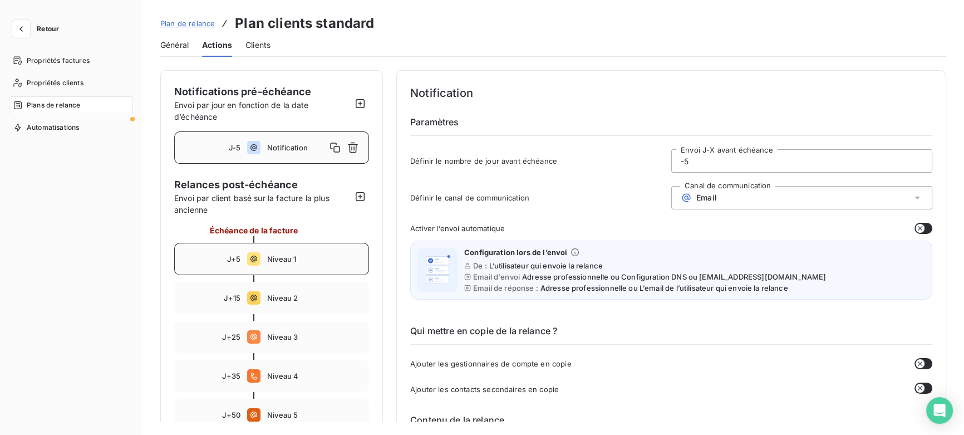
click at [247, 254] on icon at bounding box center [253, 258] width 13 height 13
type input "5"
click at [707, 161] on input "5" at bounding box center [802, 161] width 260 height 22
click at [704, 198] on span "Email" at bounding box center [706, 197] width 21 height 9
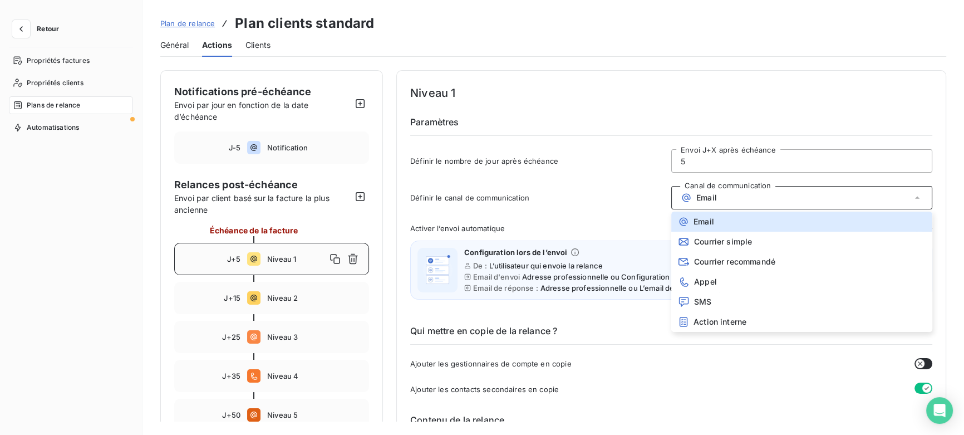
click at [733, 201] on div "Email" at bounding box center [801, 197] width 261 height 23
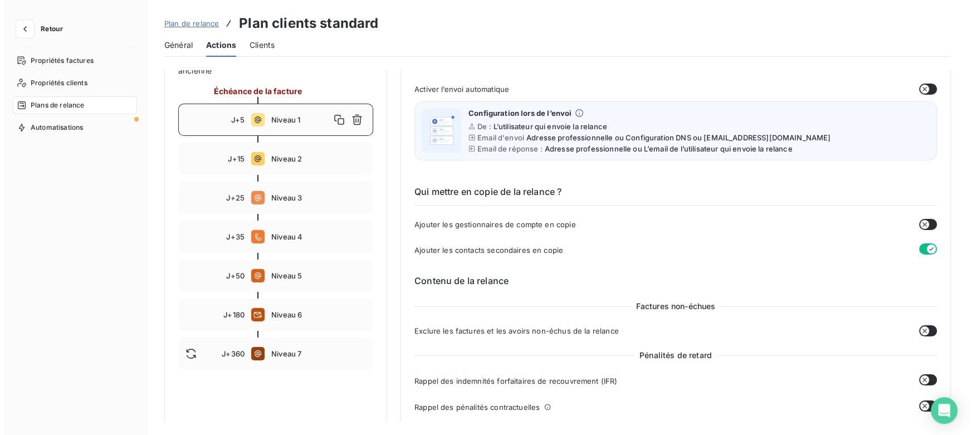
scroll to position [101, 0]
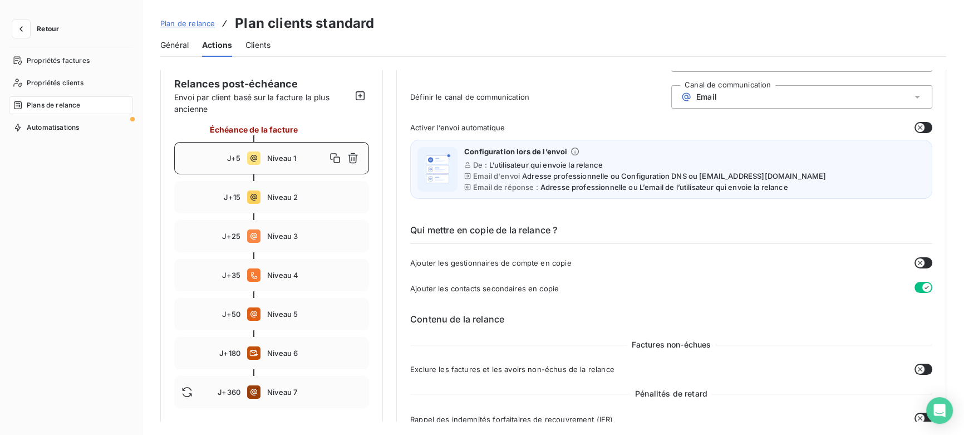
click at [727, 96] on div "Email" at bounding box center [801, 96] width 261 height 23
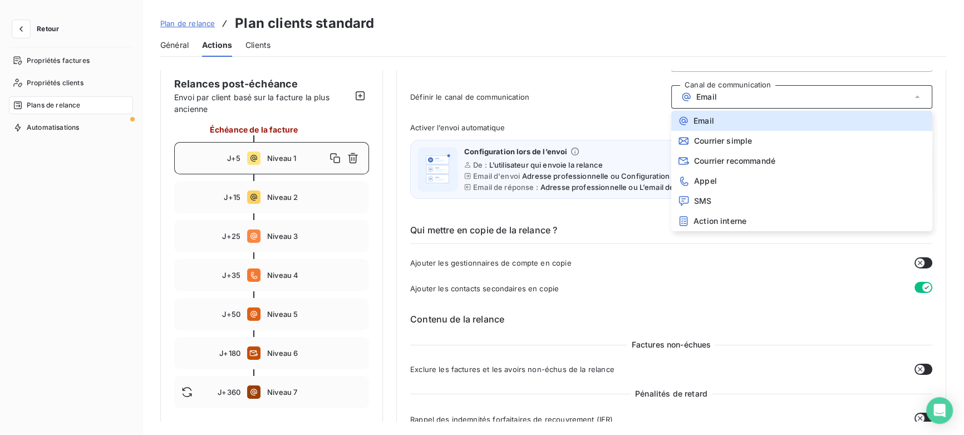
click at [615, 106] on div "Définir le canal de communication Canal de communication Email Email Courrier s…" at bounding box center [671, 100] width 522 height 30
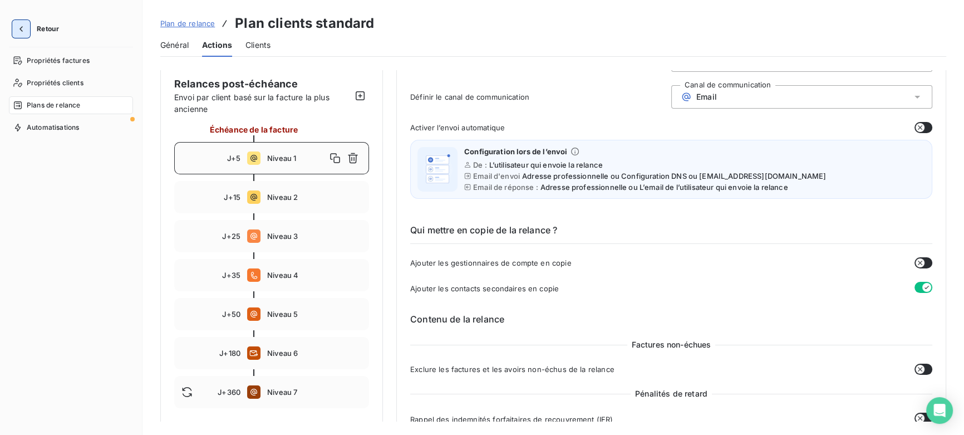
click at [22, 29] on icon "button" at bounding box center [21, 28] width 11 height 11
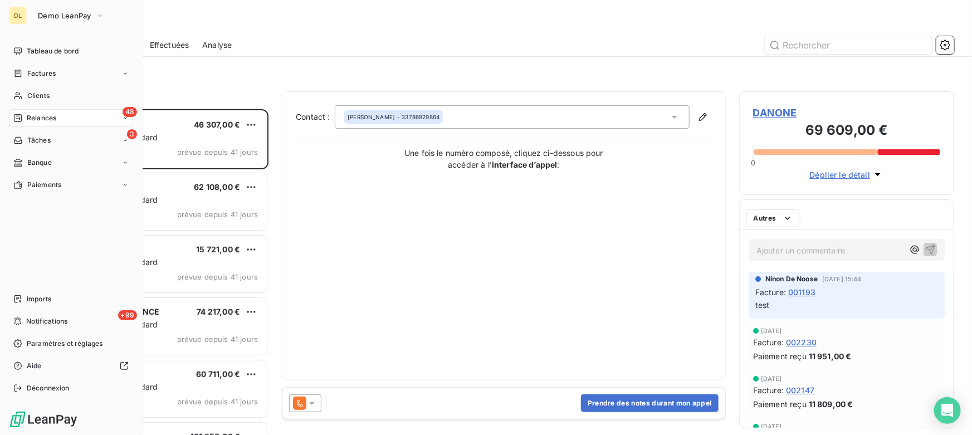
scroll to position [318, 207]
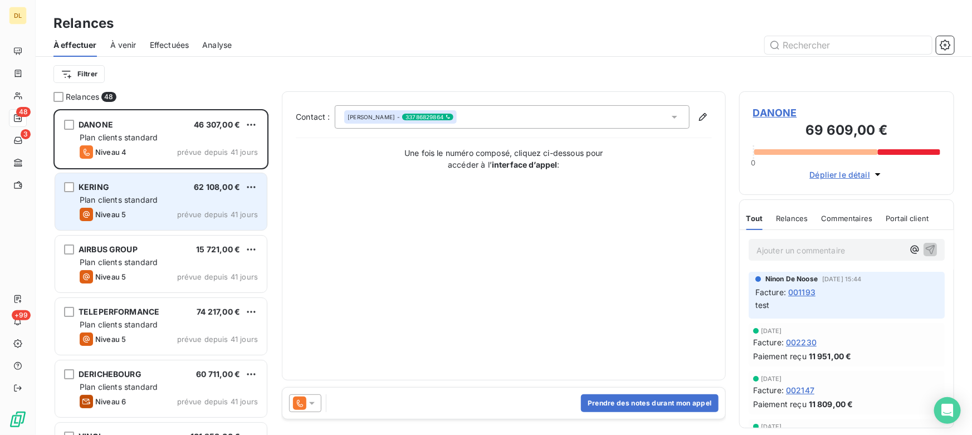
click at [139, 213] on div "Niveau 5 prévue depuis 41 jours" at bounding box center [169, 214] width 178 height 13
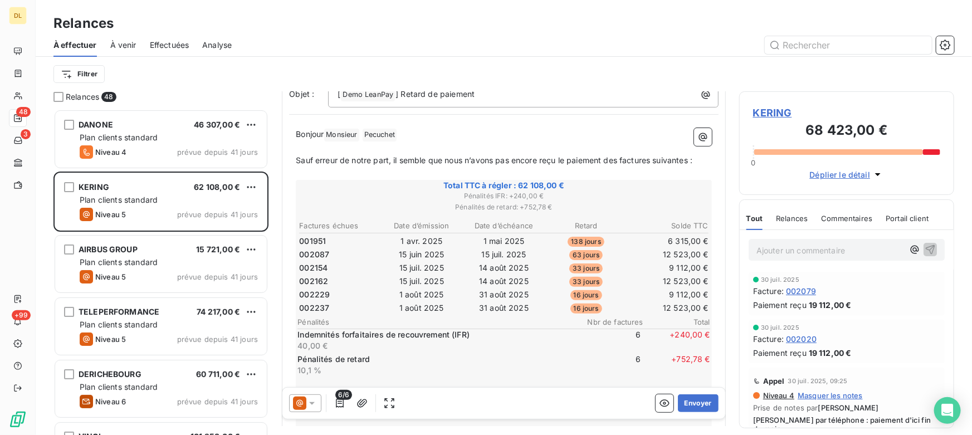
scroll to position [101, 0]
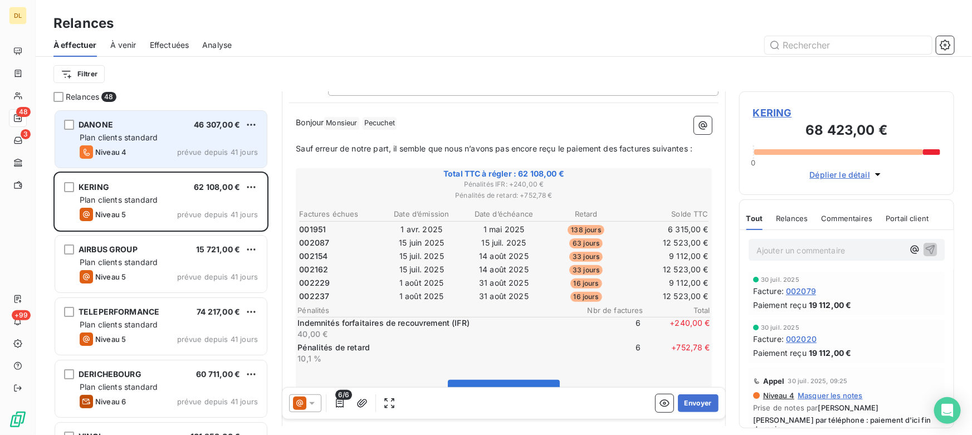
click at [149, 148] on div "Niveau 4 prévue depuis 41 jours" at bounding box center [169, 151] width 178 height 13
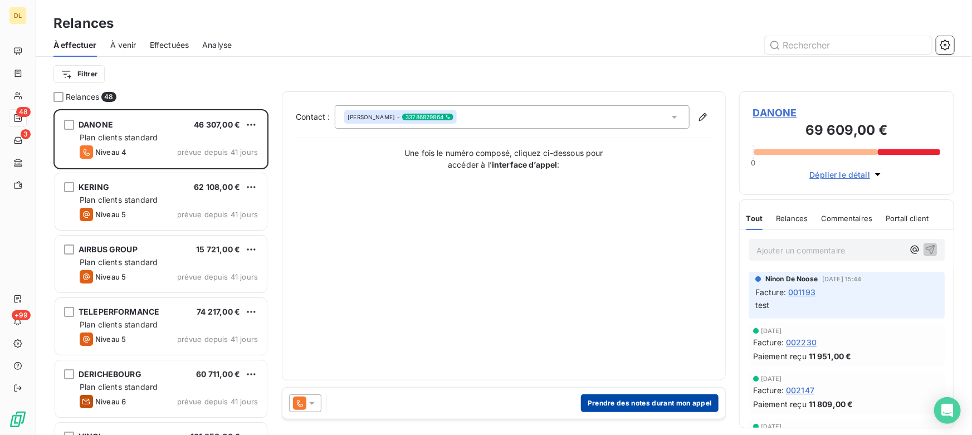
click at [633, 400] on button "Prendre des notes durant mon appel" at bounding box center [650, 403] width 138 height 18
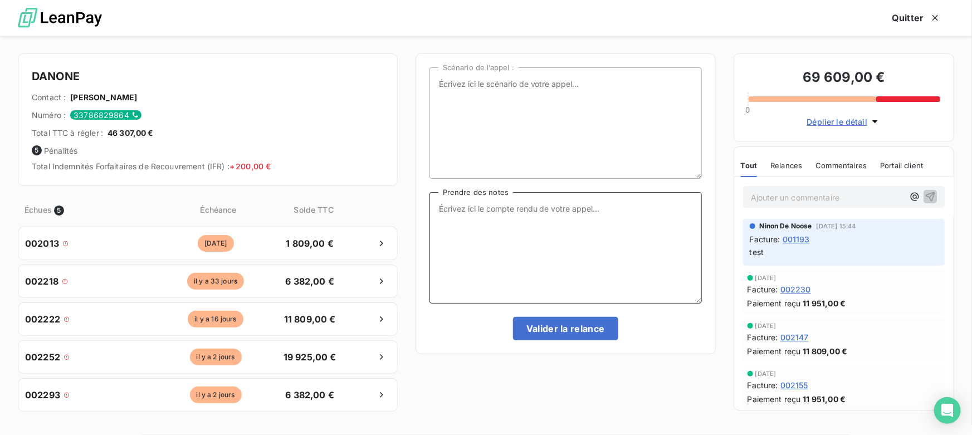
click at [484, 214] on textarea "Prendre des notes" at bounding box center [565, 247] width 272 height 111
click at [914, 18] on button "Quitter" at bounding box center [916, 17] width 75 height 23
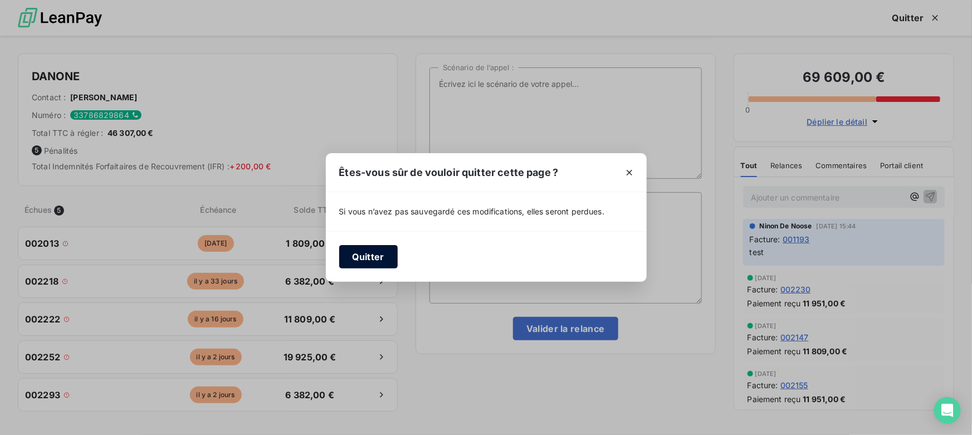
click at [365, 252] on button "Quitter" at bounding box center [368, 256] width 58 height 23
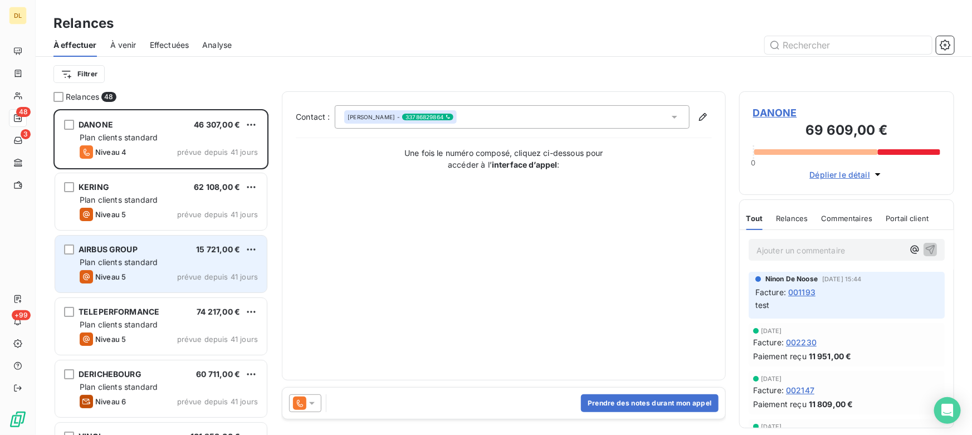
click at [148, 248] on div "AIRBUS GROUP 15 721,00 €" at bounding box center [169, 249] width 178 height 10
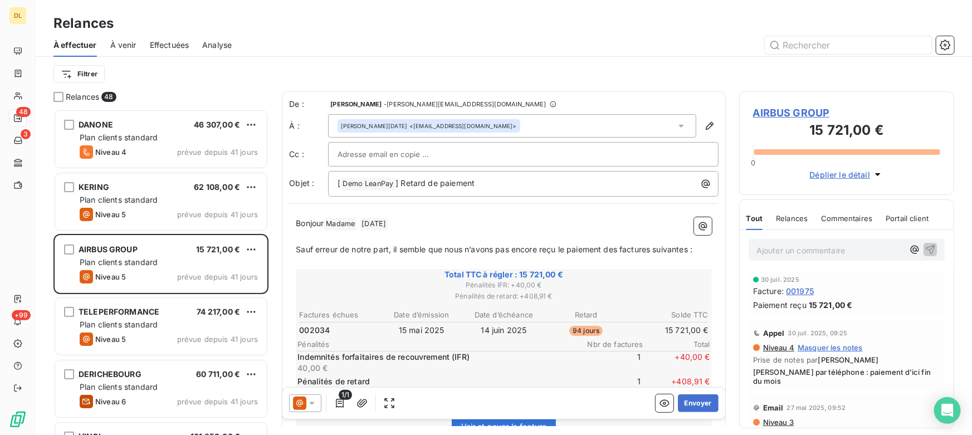
click at [117, 45] on span "À venir" at bounding box center [123, 45] width 26 height 11
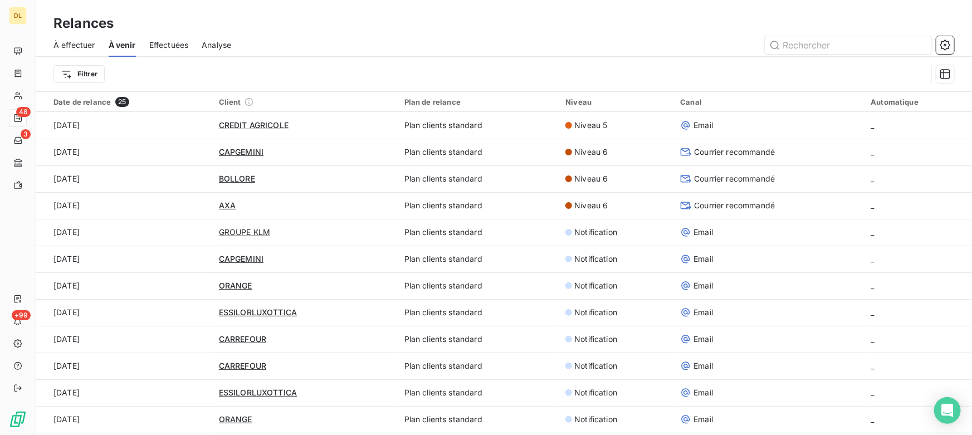
click at [158, 43] on span "Effectuées" at bounding box center [169, 45] width 40 height 11
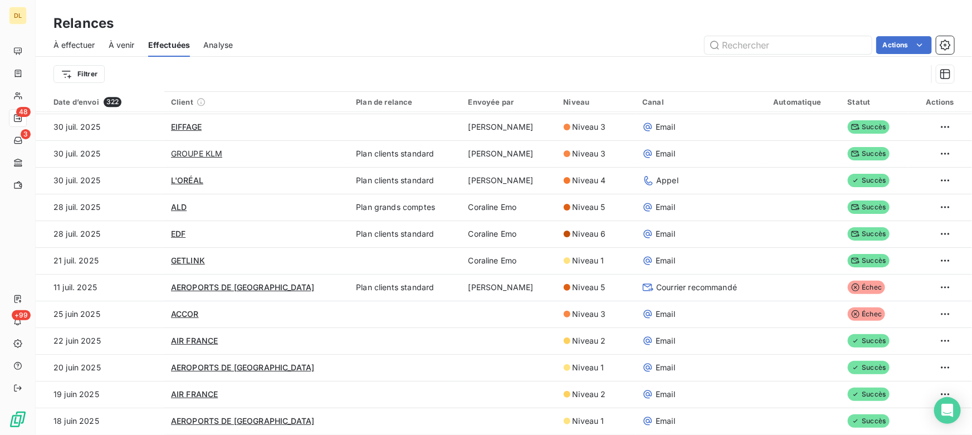
scroll to position [1366, 0]
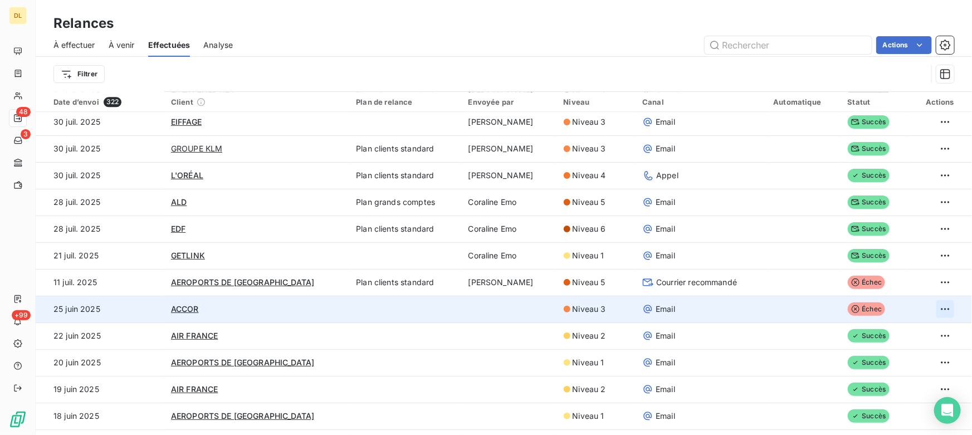
click at [937, 305] on html "DL 48 3 +99 Relances À effectuer À venir Effectuées Analyse Actions Filtrer Dat…" at bounding box center [486, 217] width 972 height 435
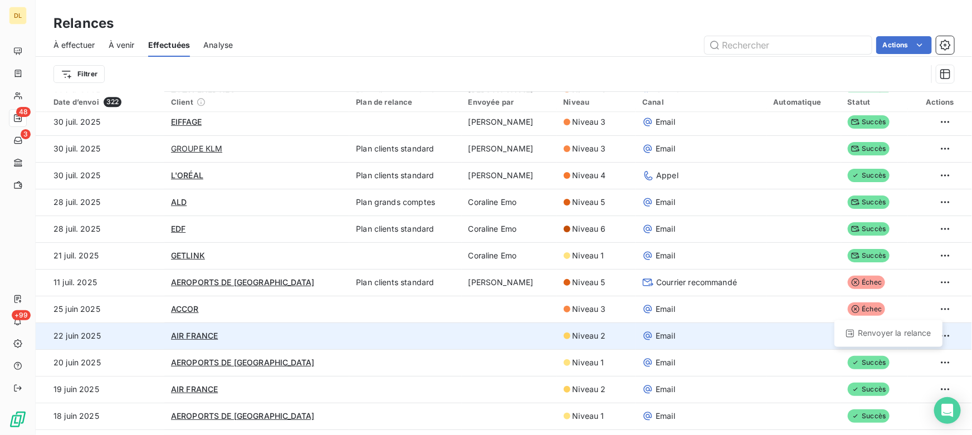
click at [708, 351] on html "DL 48 3 +99 Relances À effectuer À venir Effectuées Analyse Actions Filtrer Dat…" at bounding box center [486, 217] width 972 height 435
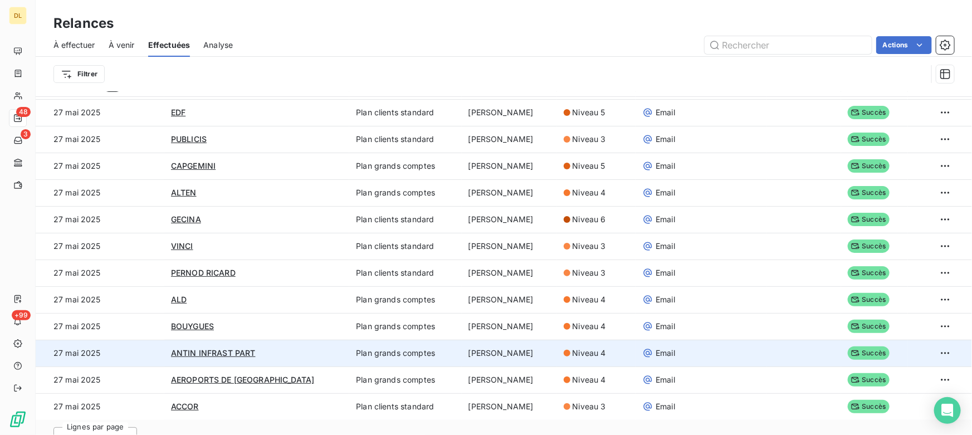
scroll to position [37, 0]
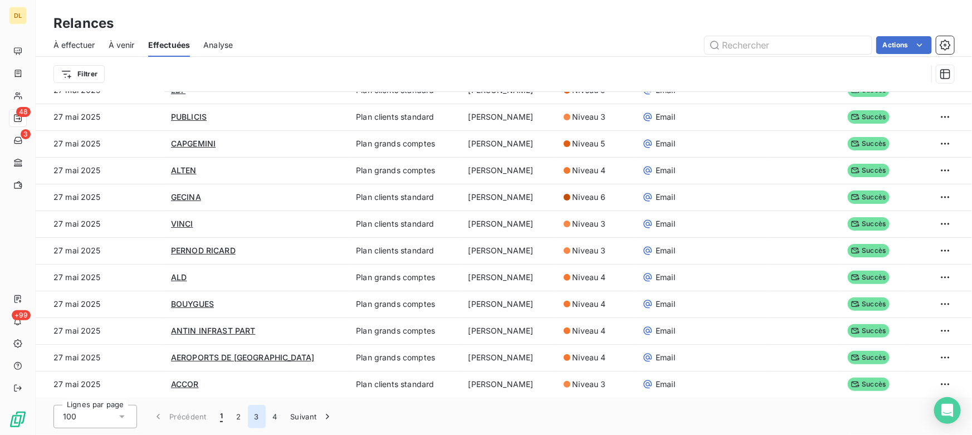
click at [256, 418] on button "3" at bounding box center [257, 416] width 18 height 23
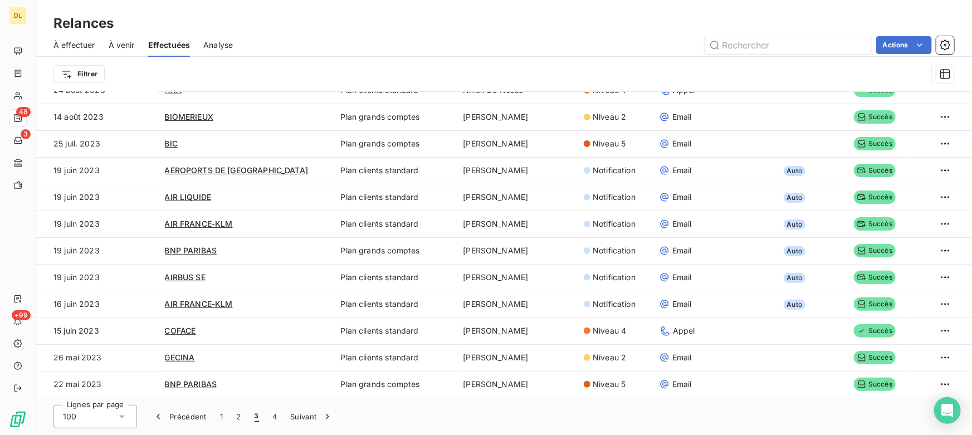
click at [213, 42] on span "Analyse" at bounding box center [218, 45] width 30 height 11
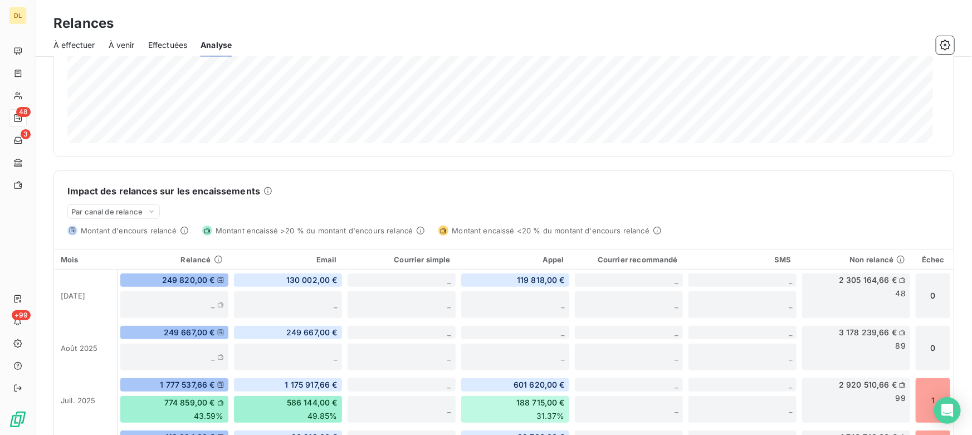
scroll to position [146, 0]
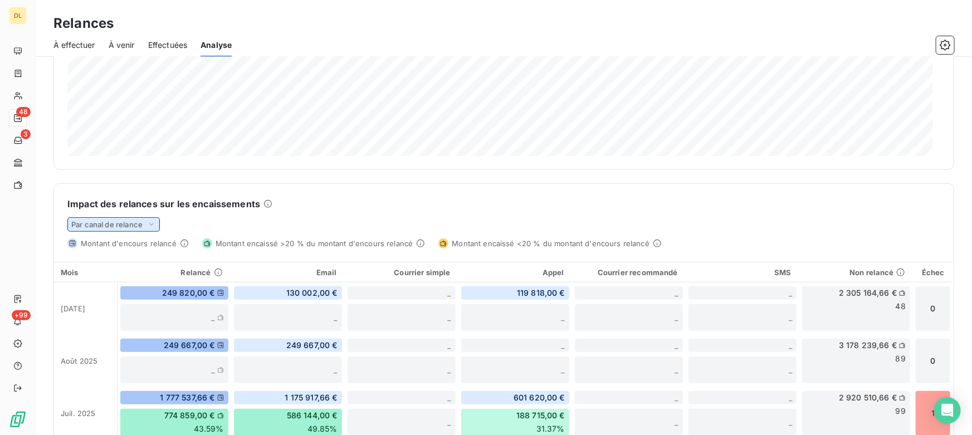
click at [119, 225] on span "Par canal de relance" at bounding box center [106, 224] width 71 height 9
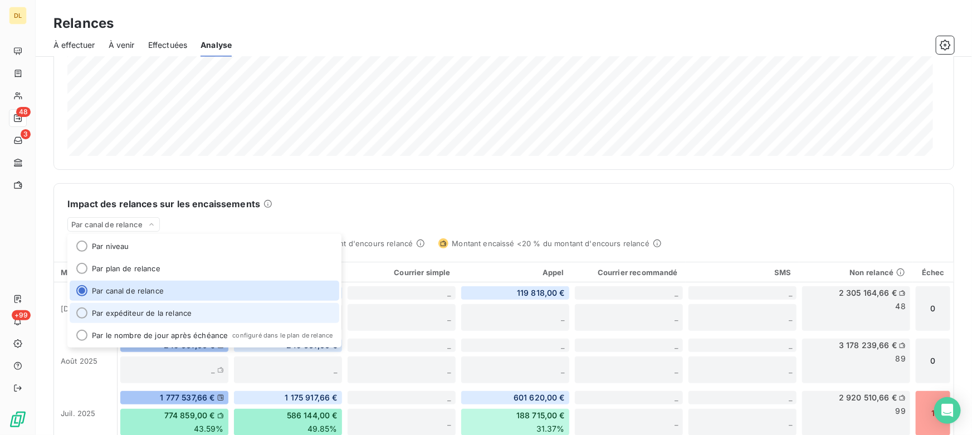
click at [125, 313] on li "Par expéditeur de la relance" at bounding box center [204, 313] width 269 height 20
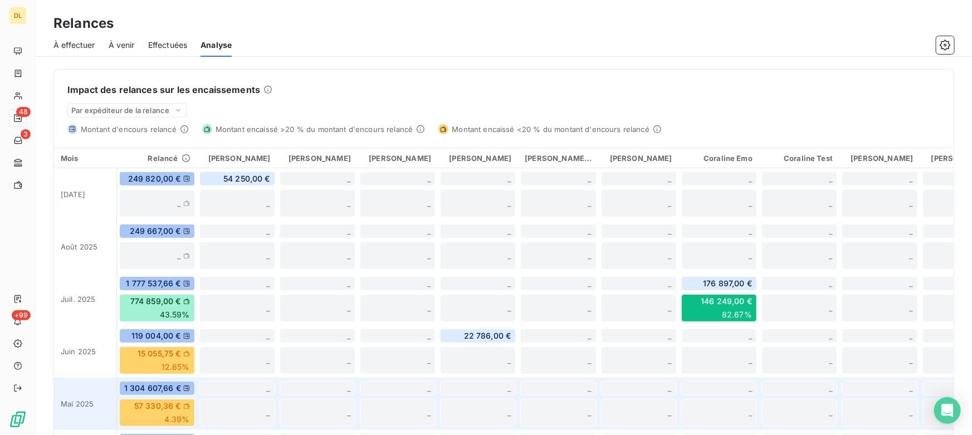
scroll to position [252, 0]
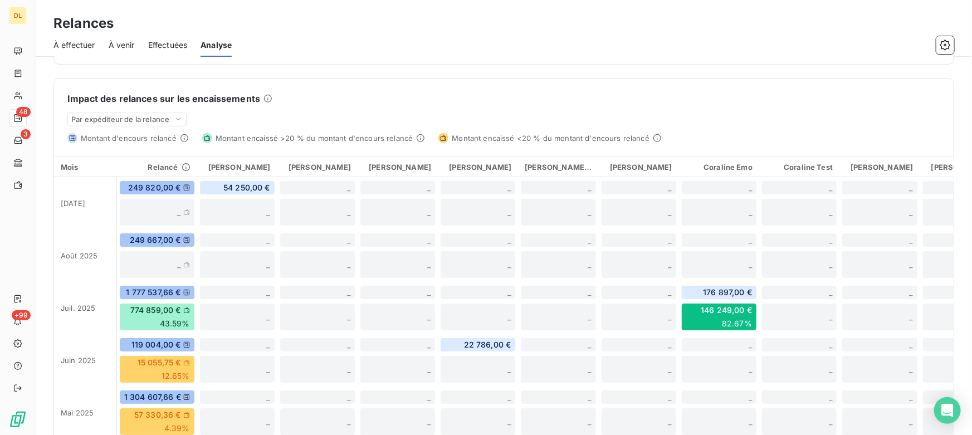
click at [71, 46] on span "À effectuer" at bounding box center [74, 45] width 42 height 11
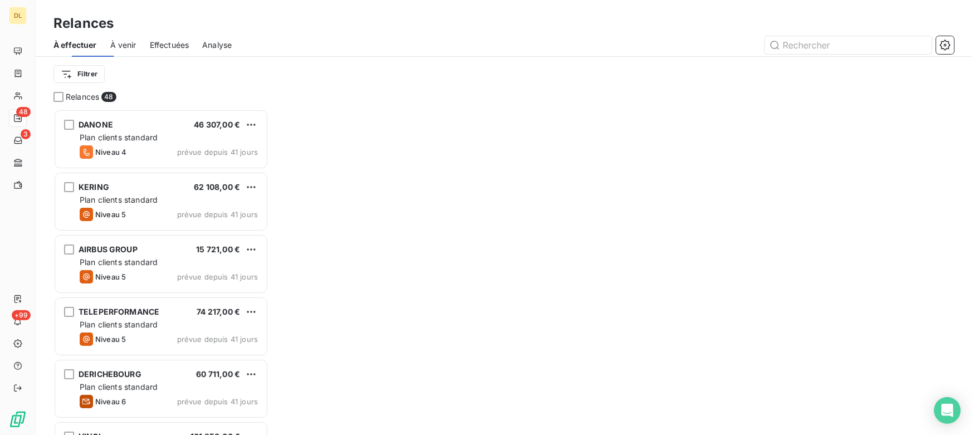
scroll to position [318, 207]
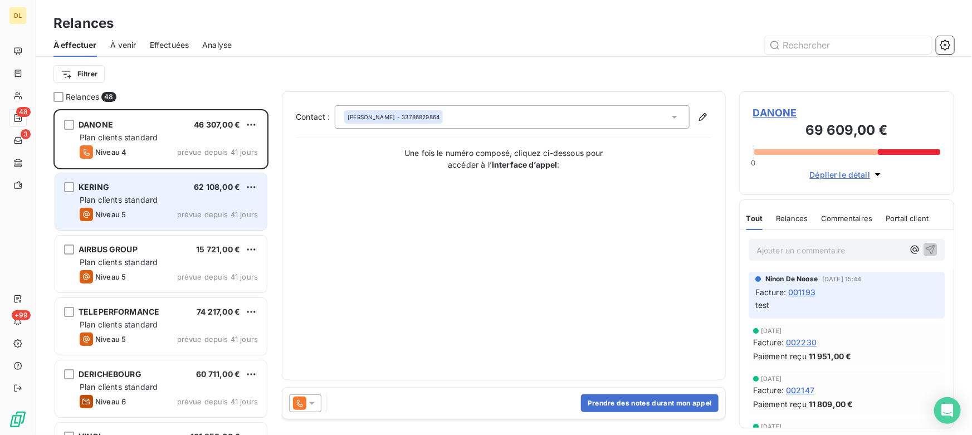
click at [140, 216] on div "Niveau 5 prévue depuis 41 jours" at bounding box center [169, 214] width 178 height 13
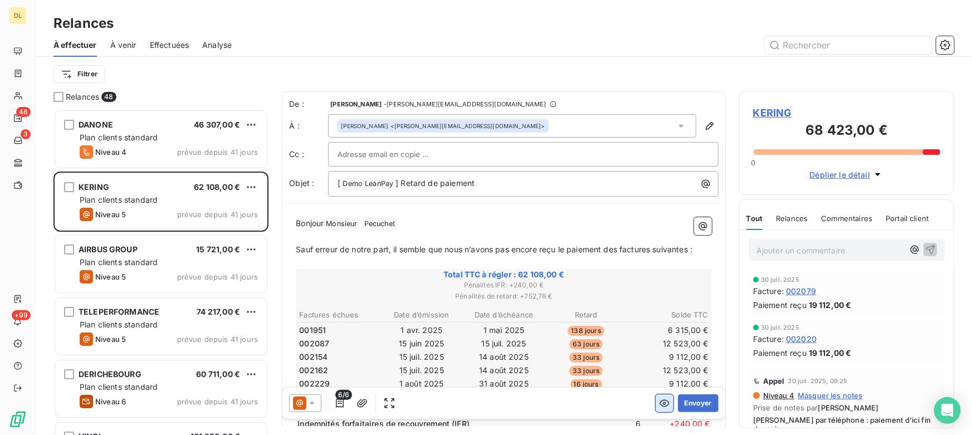
click at [659, 406] on icon "button" at bounding box center [664, 403] width 11 height 11
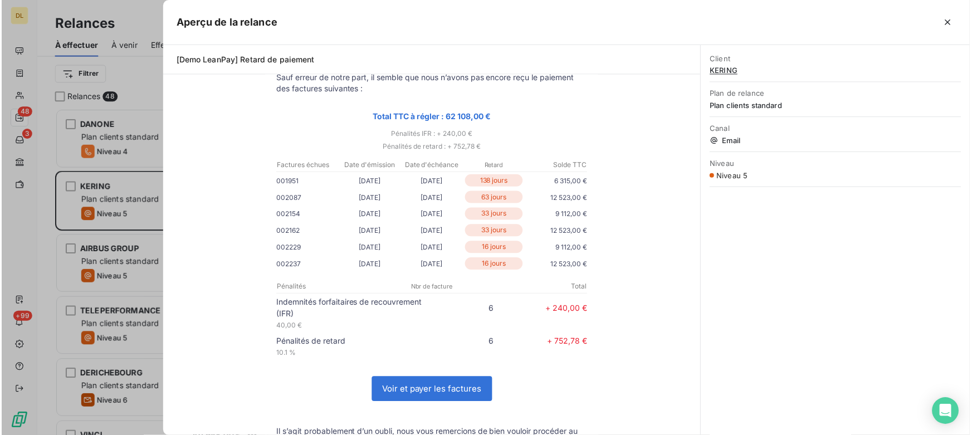
scroll to position [318, 207]
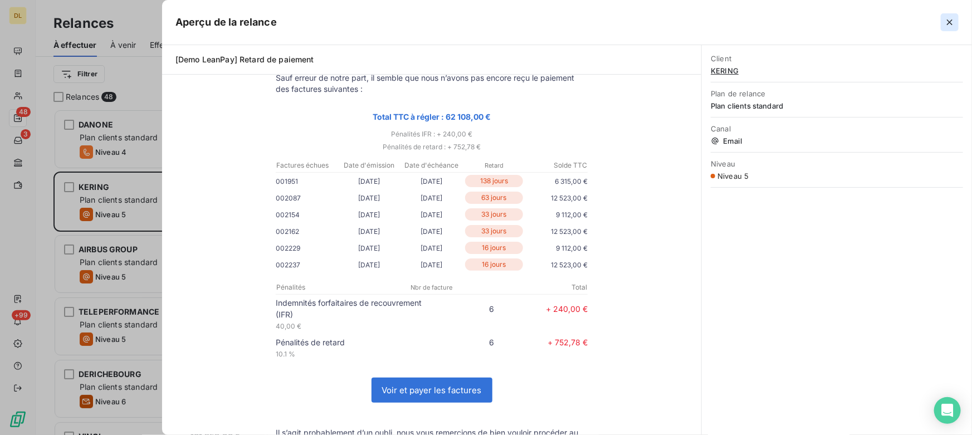
click at [948, 23] on icon "button" at bounding box center [949, 22] width 6 height 6
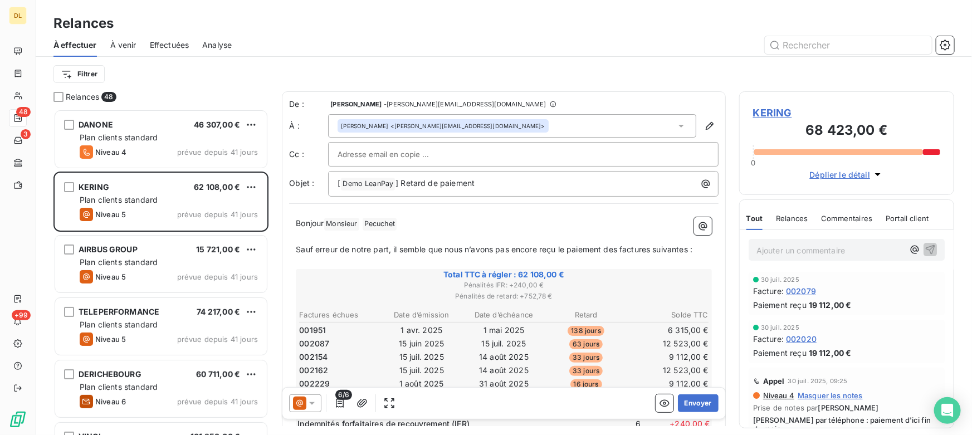
click at [297, 34] on div "À effectuer À venir Effectuées Analyse" at bounding box center [504, 44] width 936 height 23
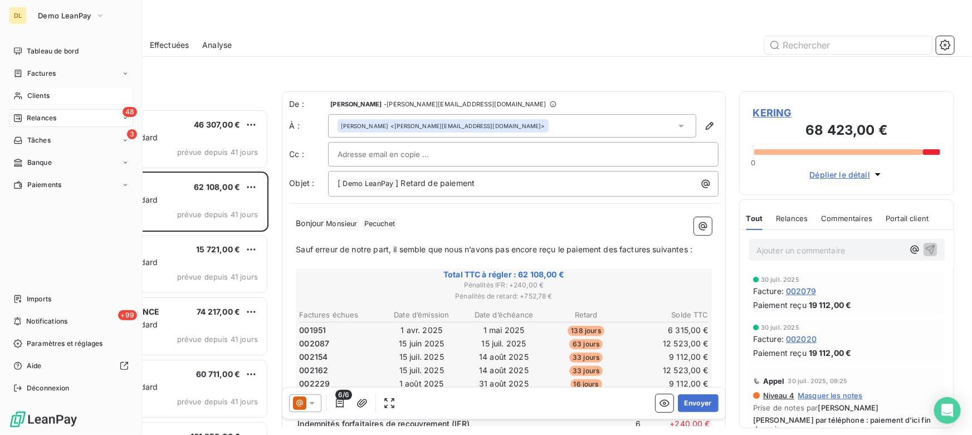
click at [28, 93] on span "Clients" at bounding box center [38, 96] width 22 height 10
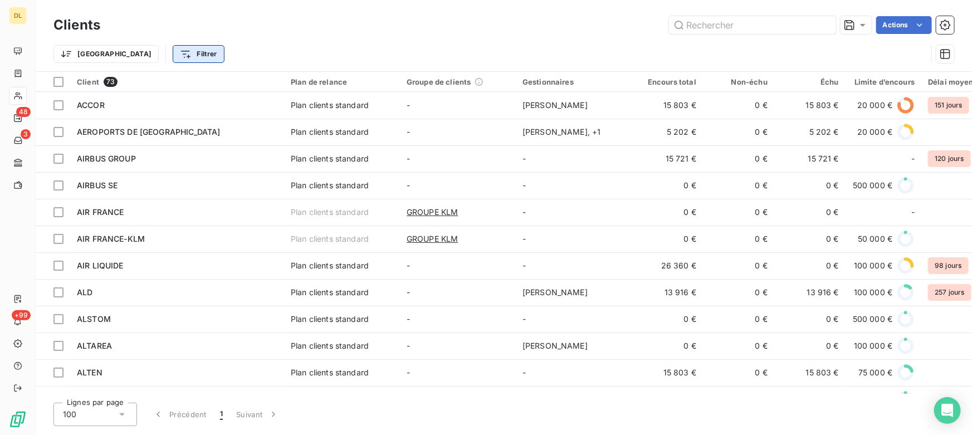
click at [146, 51] on html "DL 48 3 +99 Clients Actions Trier Filtrer Client 73 Plan de relance Groupe de c…" at bounding box center [486, 217] width 972 height 435
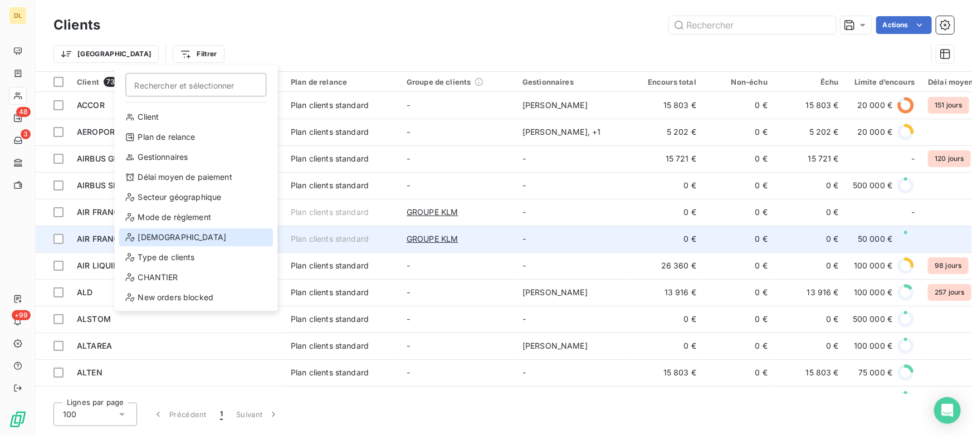
click at [160, 238] on div "[DEMOGRAPHIC_DATA]" at bounding box center [196, 237] width 154 height 18
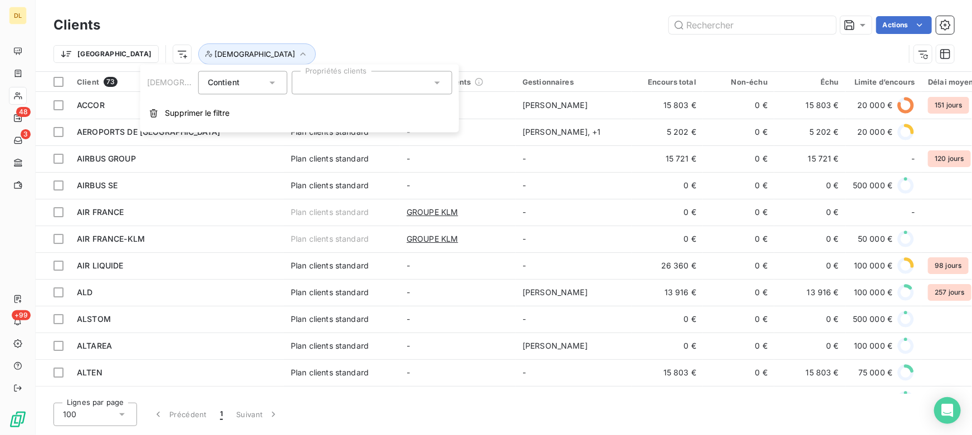
click at [305, 80] on div at bounding box center [372, 82] width 160 height 23
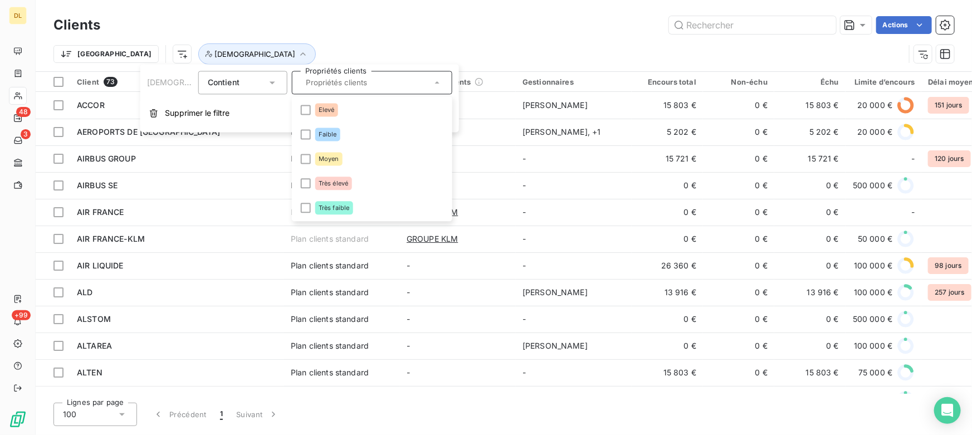
click at [301, 114] on div at bounding box center [306, 110] width 10 height 10
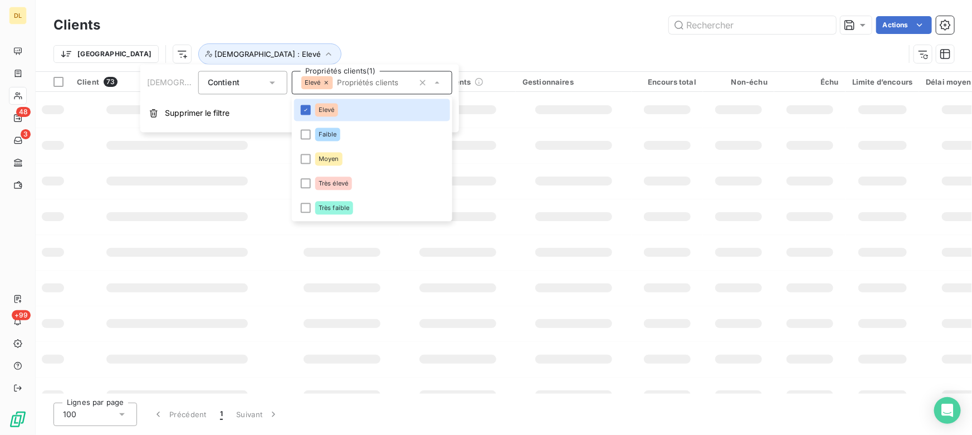
click at [425, 28] on div "Actions" at bounding box center [534, 25] width 840 height 18
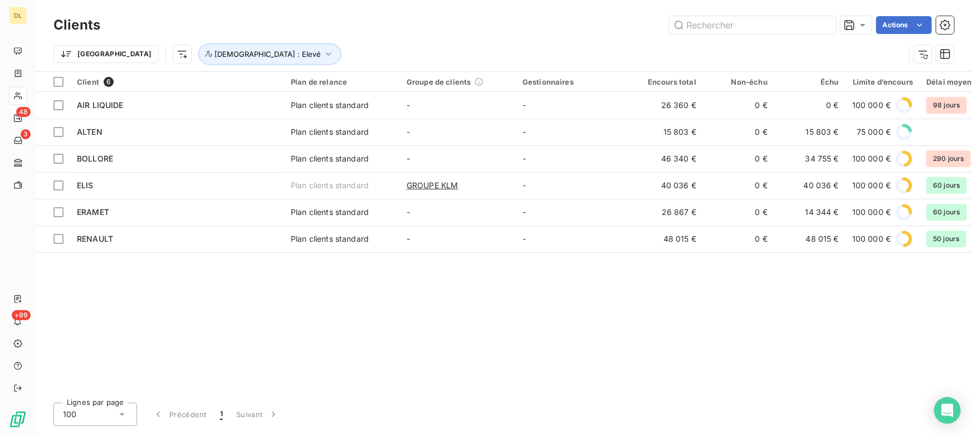
drag, startPoint x: 451, startPoint y: 395, endPoint x: 487, endPoint y: 392, distance: 36.3
click at [488, 392] on div "Clients Actions Trier Risque : Elevé Client 6 Plan de relance Groupe de clients…" at bounding box center [504, 217] width 936 height 435
